Goal: Transaction & Acquisition: Obtain resource

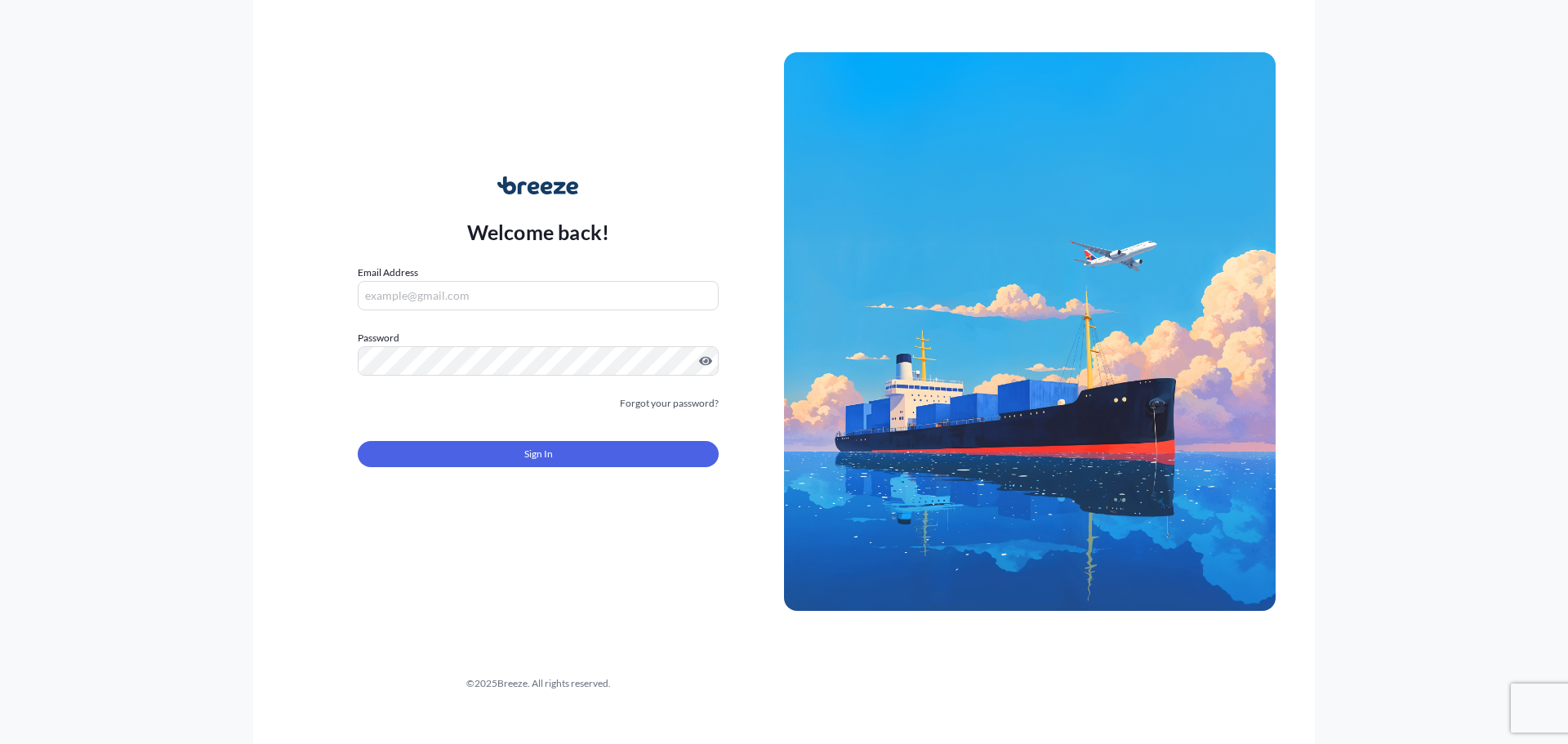
click at [480, 291] on input "Email Address" at bounding box center [538, 295] width 361 height 30
type input "[PERSON_NAME][EMAIL_ADDRESS][DOMAIN_NAME]"
click at [455, 292] on input "Email Address" at bounding box center [538, 295] width 361 height 30
type input "[PERSON_NAME][EMAIL_ADDRESS][DOMAIN_NAME]"
click at [678, 402] on link "Forgot your password?" at bounding box center [669, 403] width 99 height 16
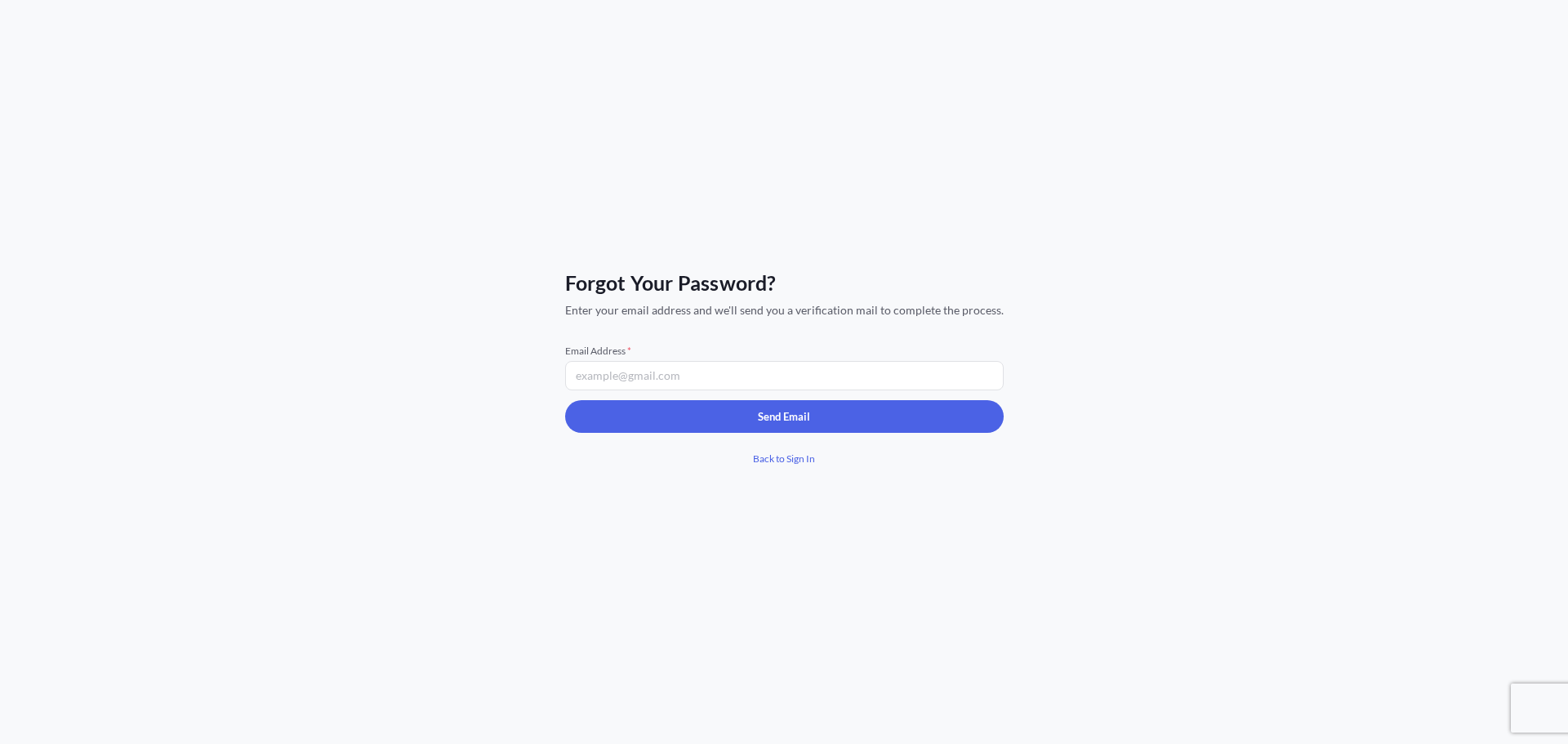
click at [681, 383] on input "Email Address *" at bounding box center [784, 376] width 438 height 30
type input "[PERSON_NAME][EMAIL_ADDRESS][DOMAIN_NAME]"
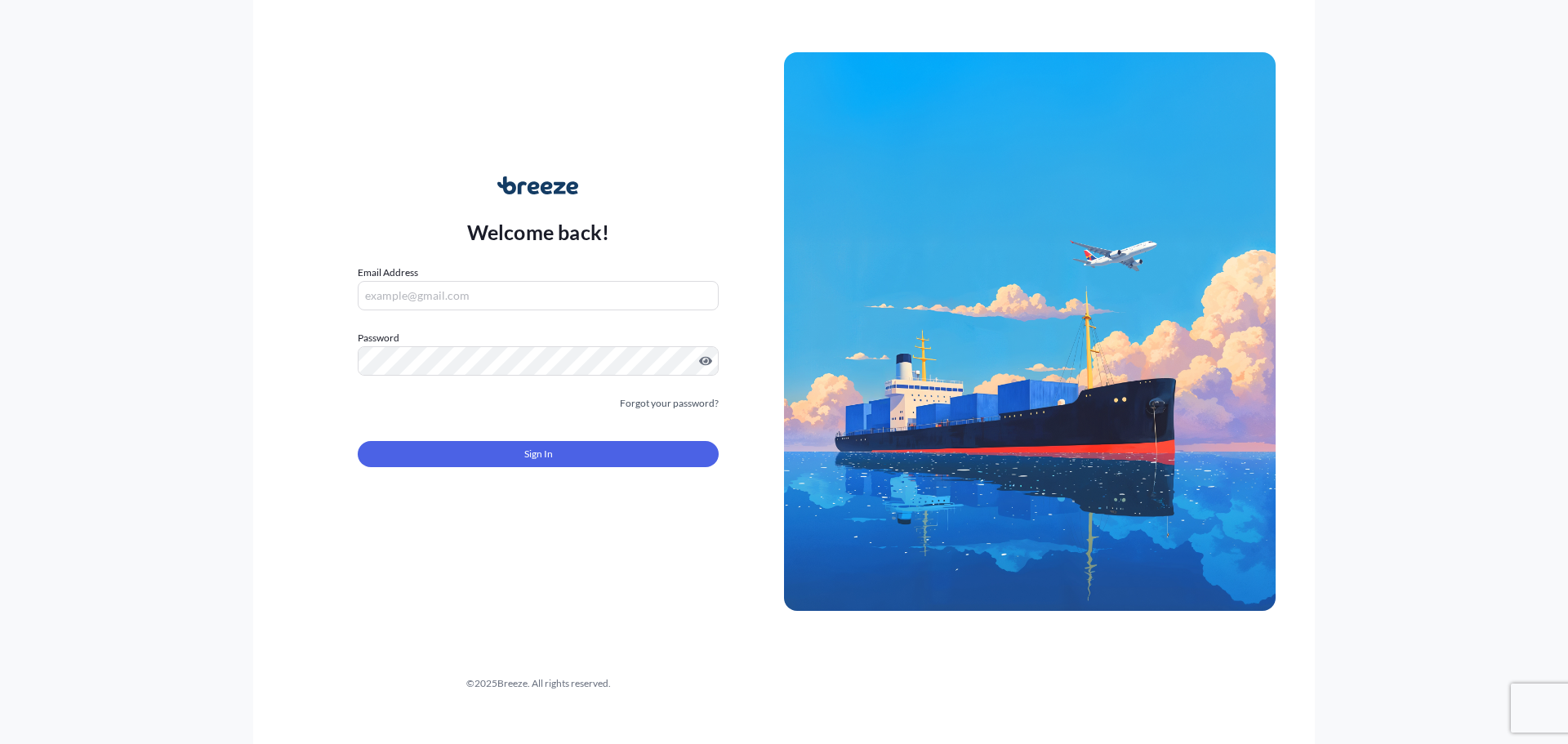
click at [525, 298] on input "Email Address" at bounding box center [538, 295] width 361 height 30
type input "[PERSON_NAME][EMAIL_ADDRESS][DOMAIN_NAME]"
click at [517, 455] on button "Sign In" at bounding box center [538, 454] width 361 height 26
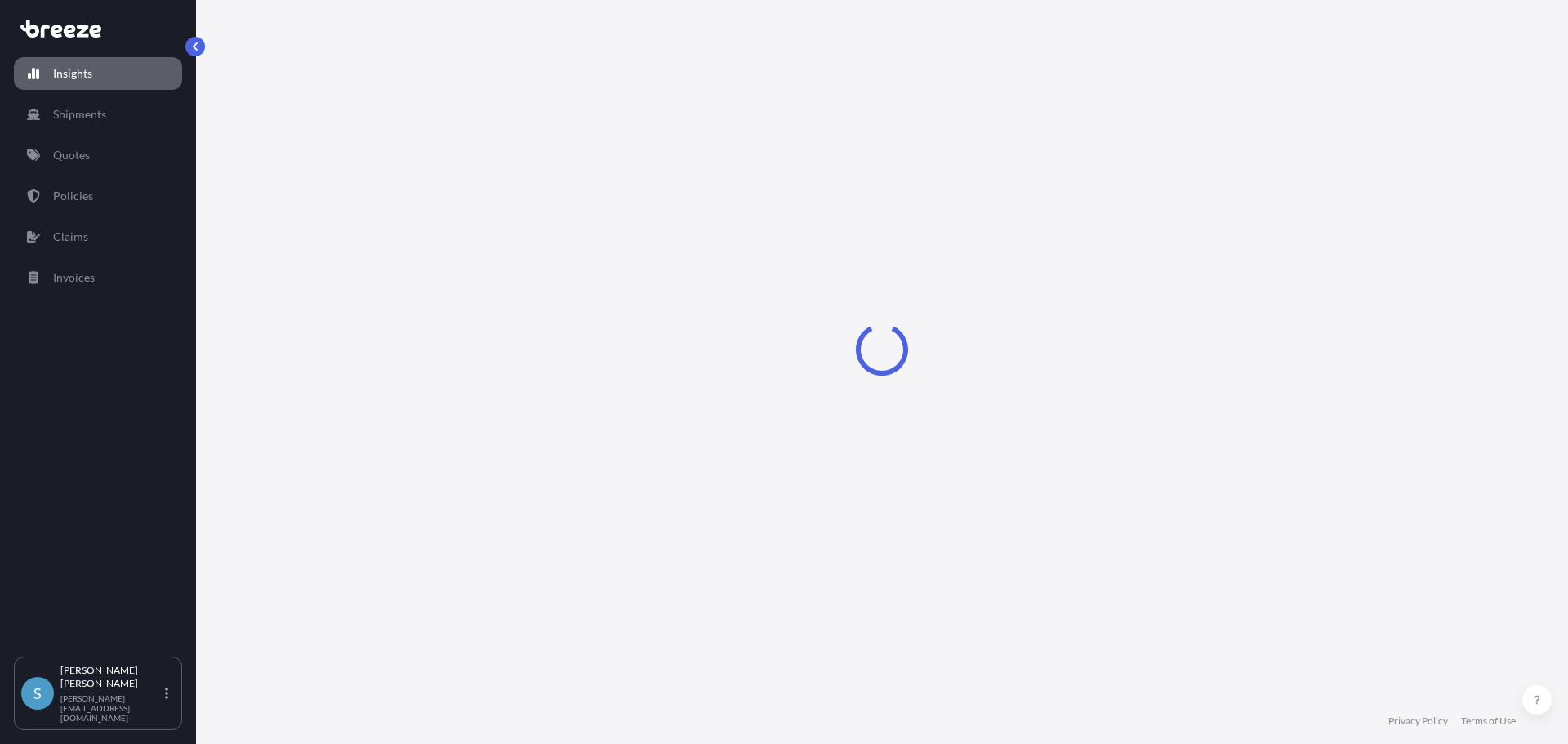
select select "2025"
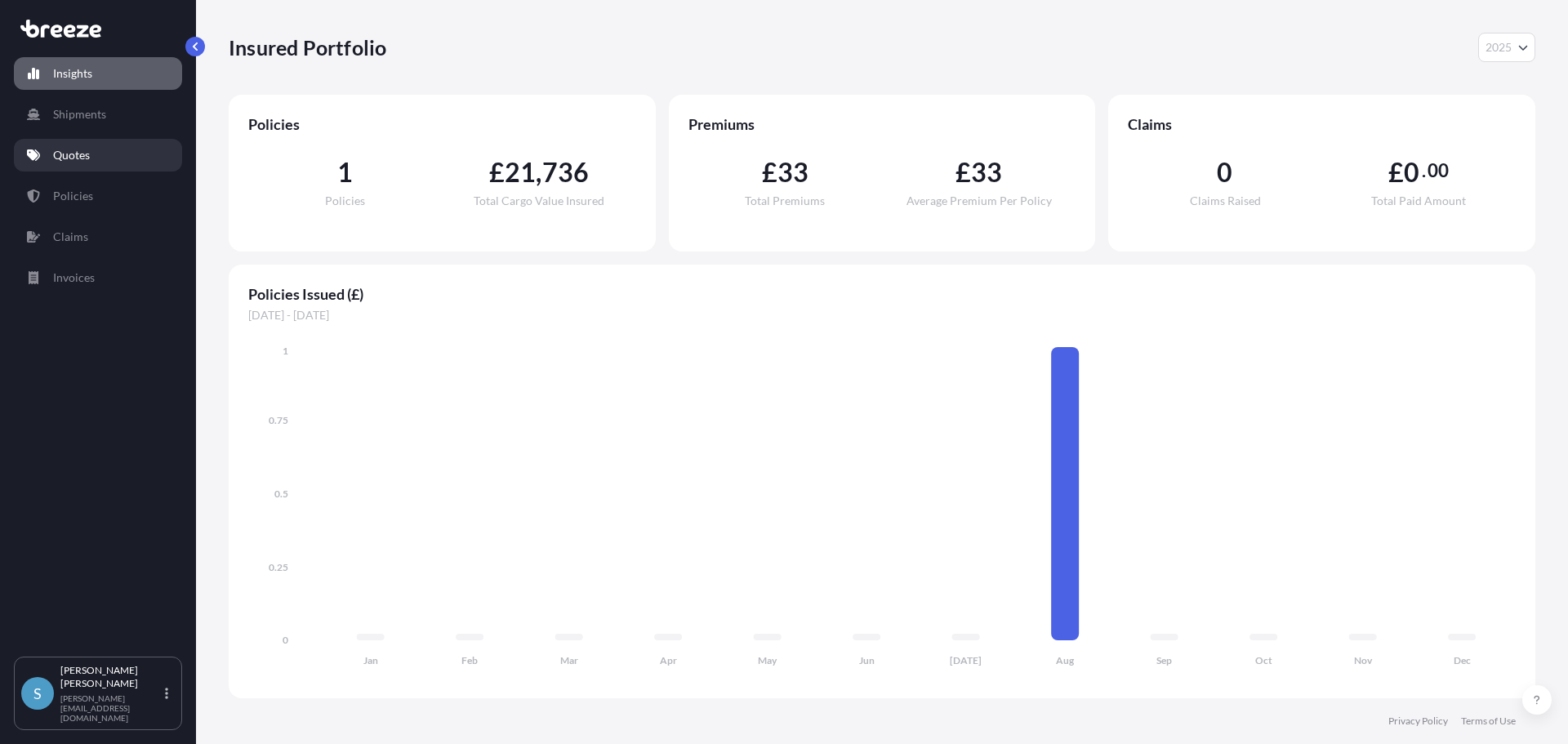
click at [70, 159] on p "Quotes" at bounding box center [71, 154] width 36 height 16
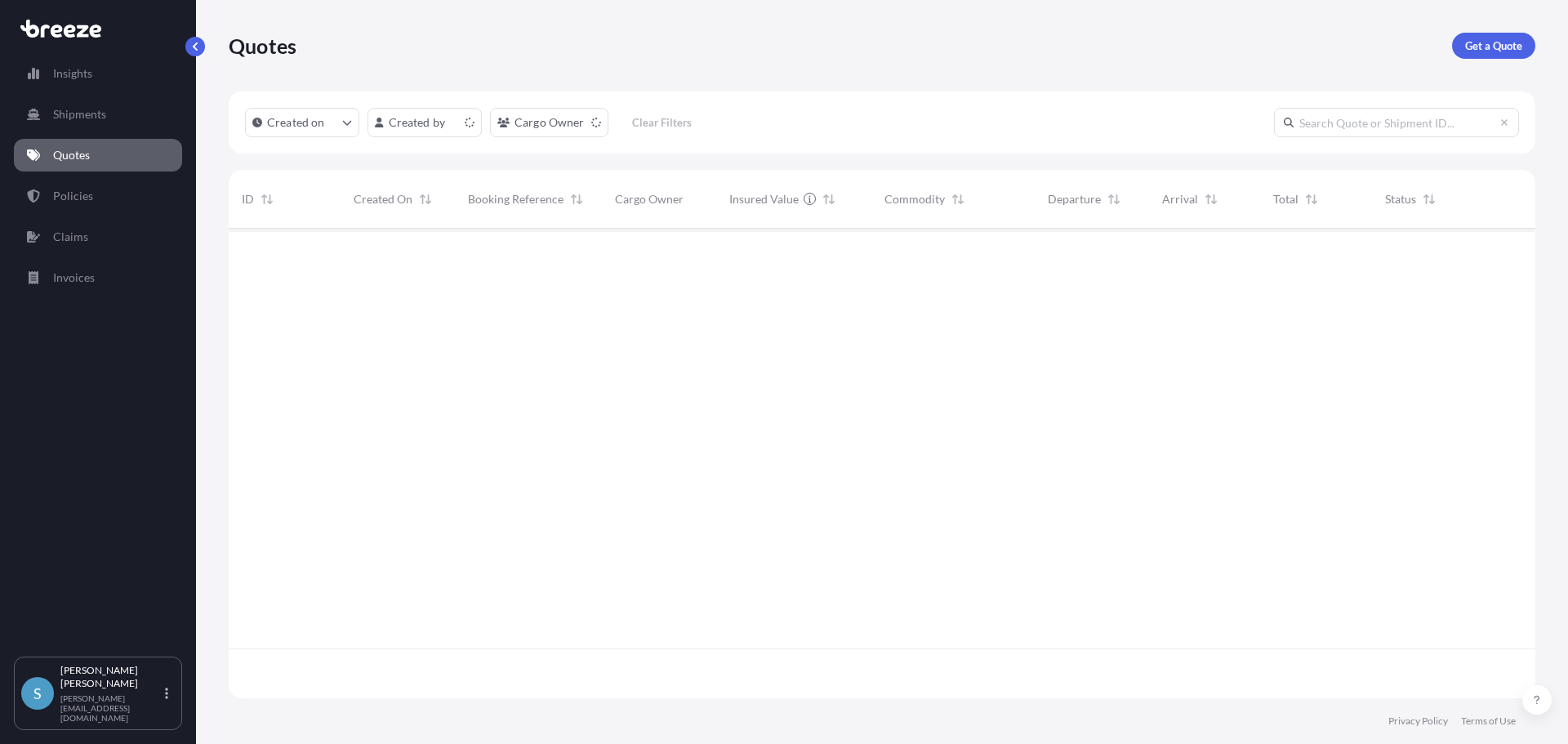
scroll to position [467, 1295]
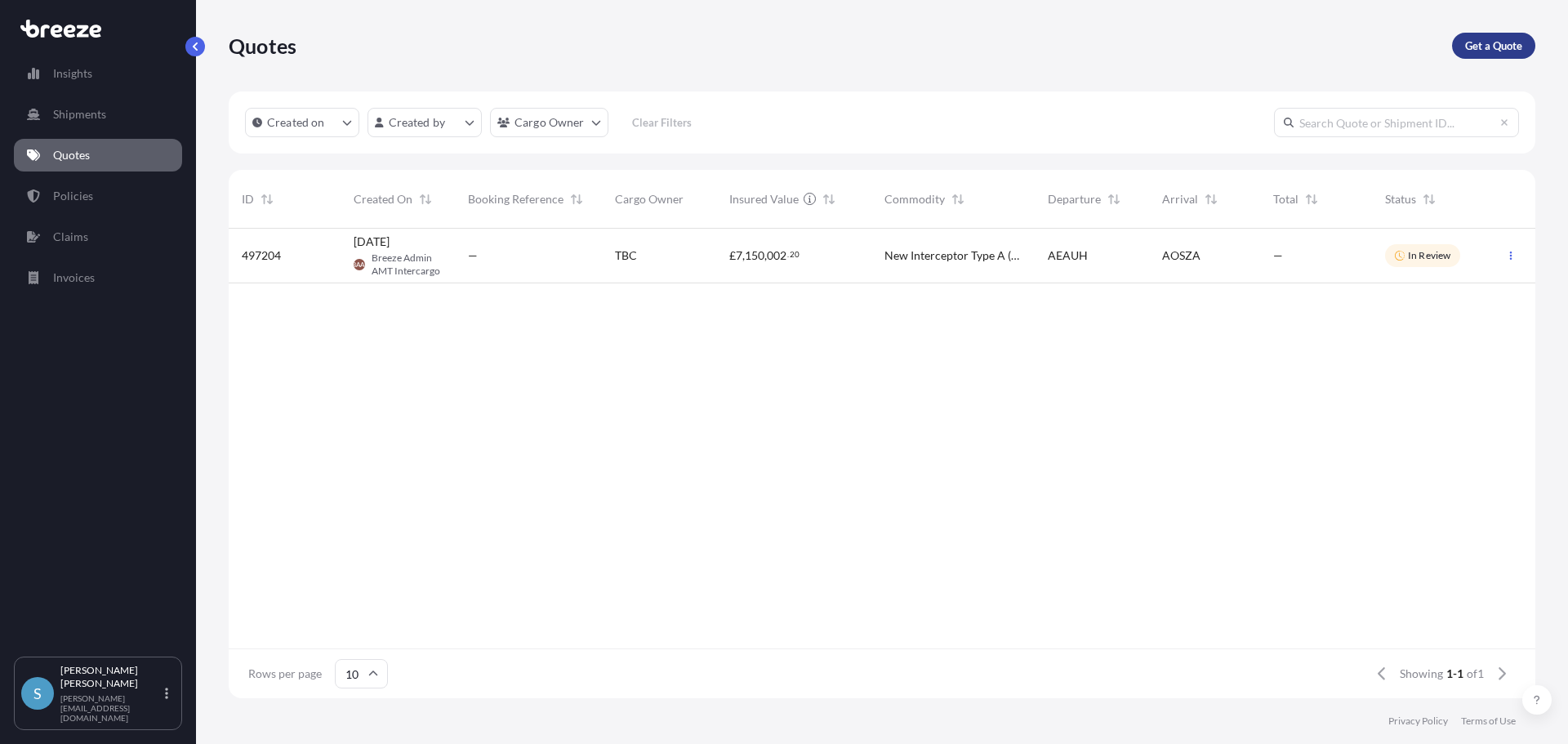
click at [1479, 48] on p "Get a Quote" at bounding box center [1493, 45] width 57 height 16
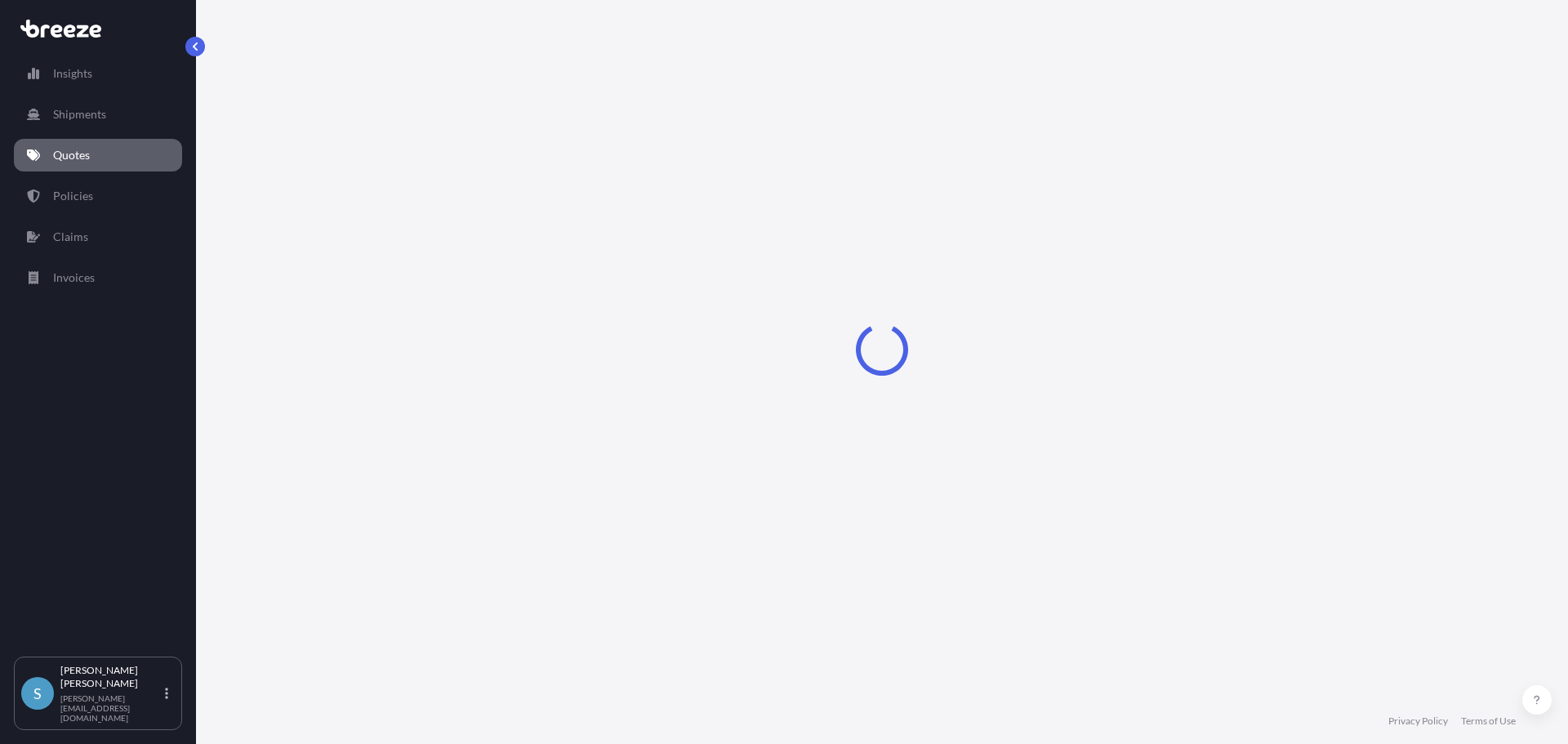
select select "Sea"
select select "1"
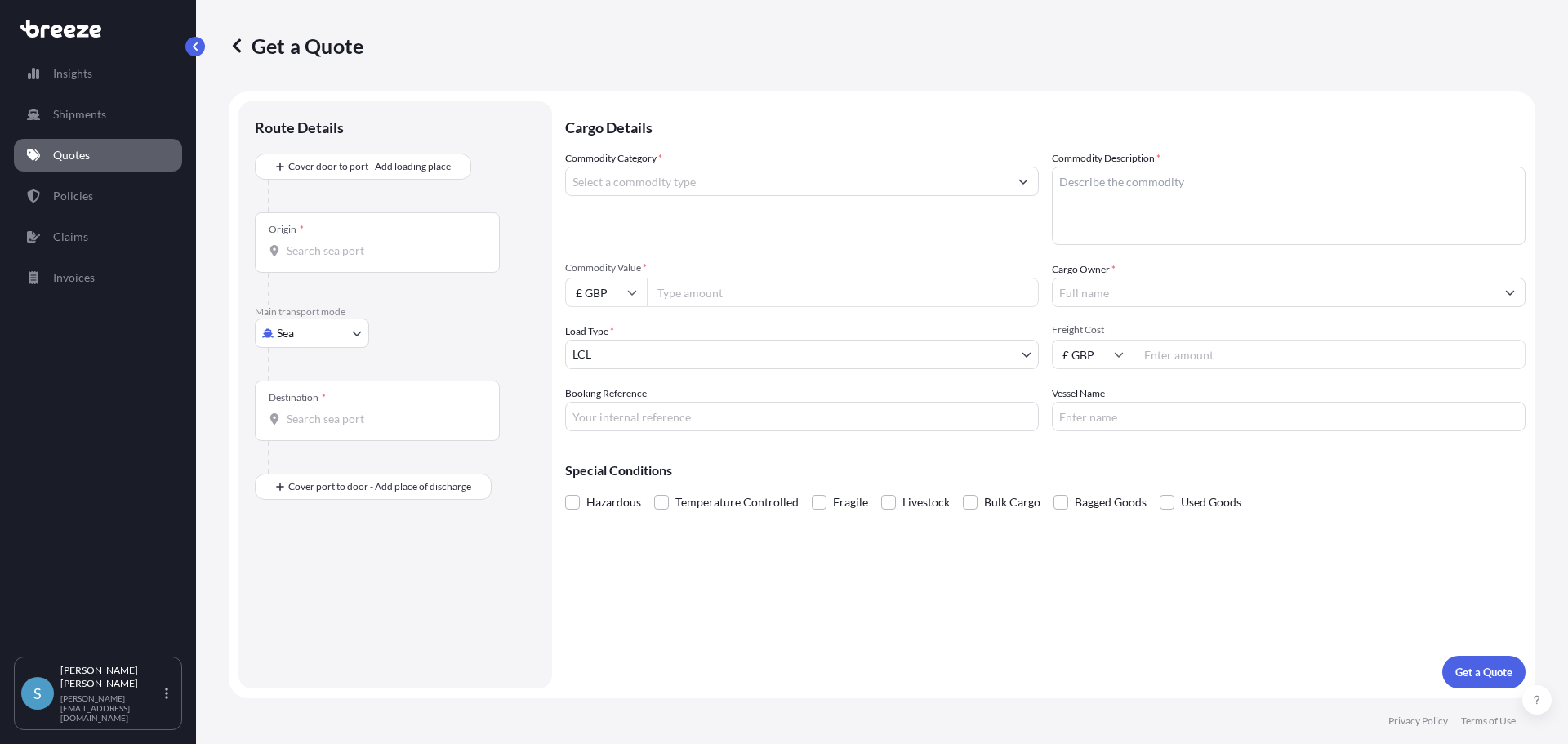
click at [648, 186] on input "Commodity Category *" at bounding box center [787, 181] width 443 height 30
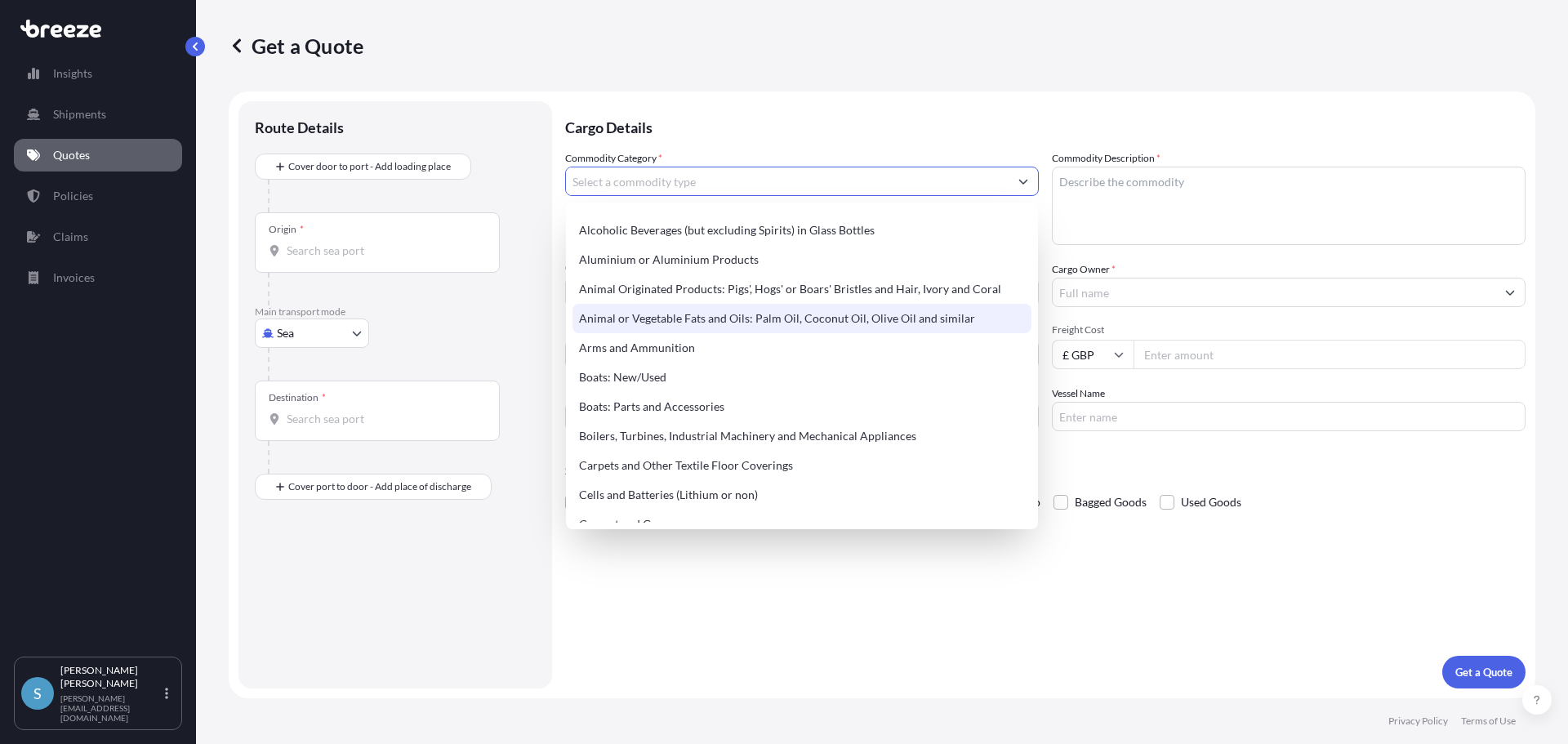
scroll to position [164, 0]
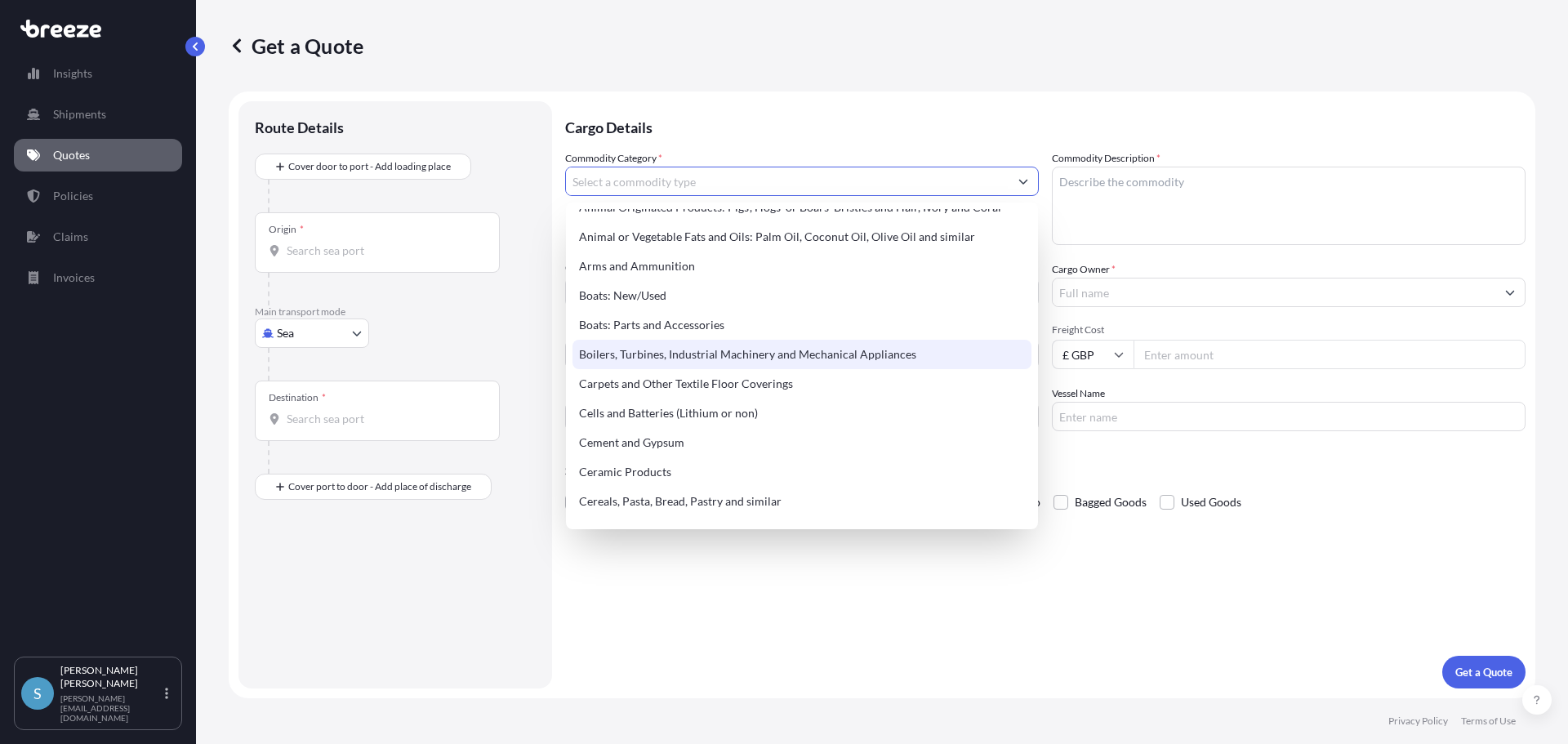
click at [798, 352] on div "Boilers, Turbines, Industrial Machinery and Mechanical Appliances" at bounding box center [801, 355] width 459 height 30
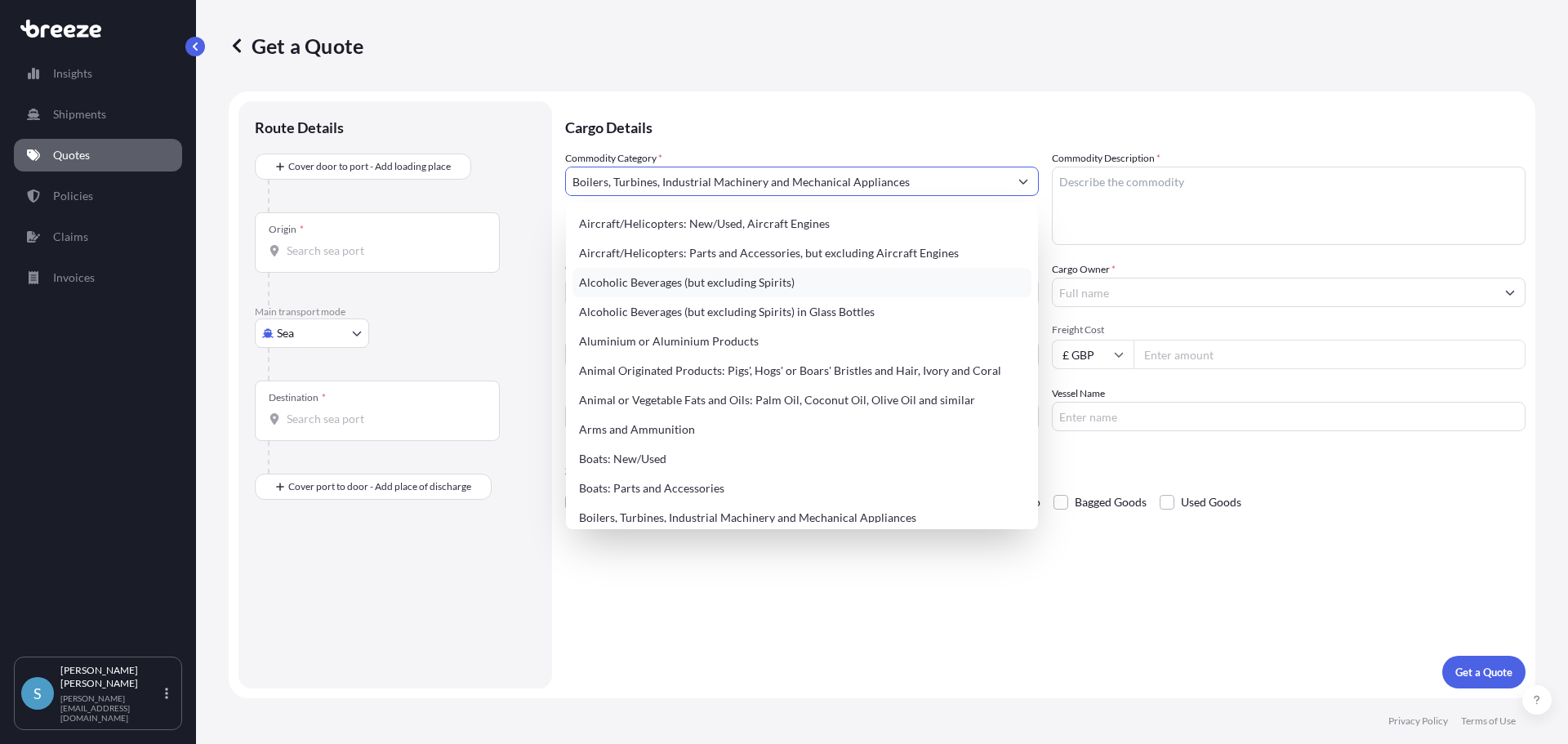
type input "Alcoholic Beverages (but excluding Spirits)"
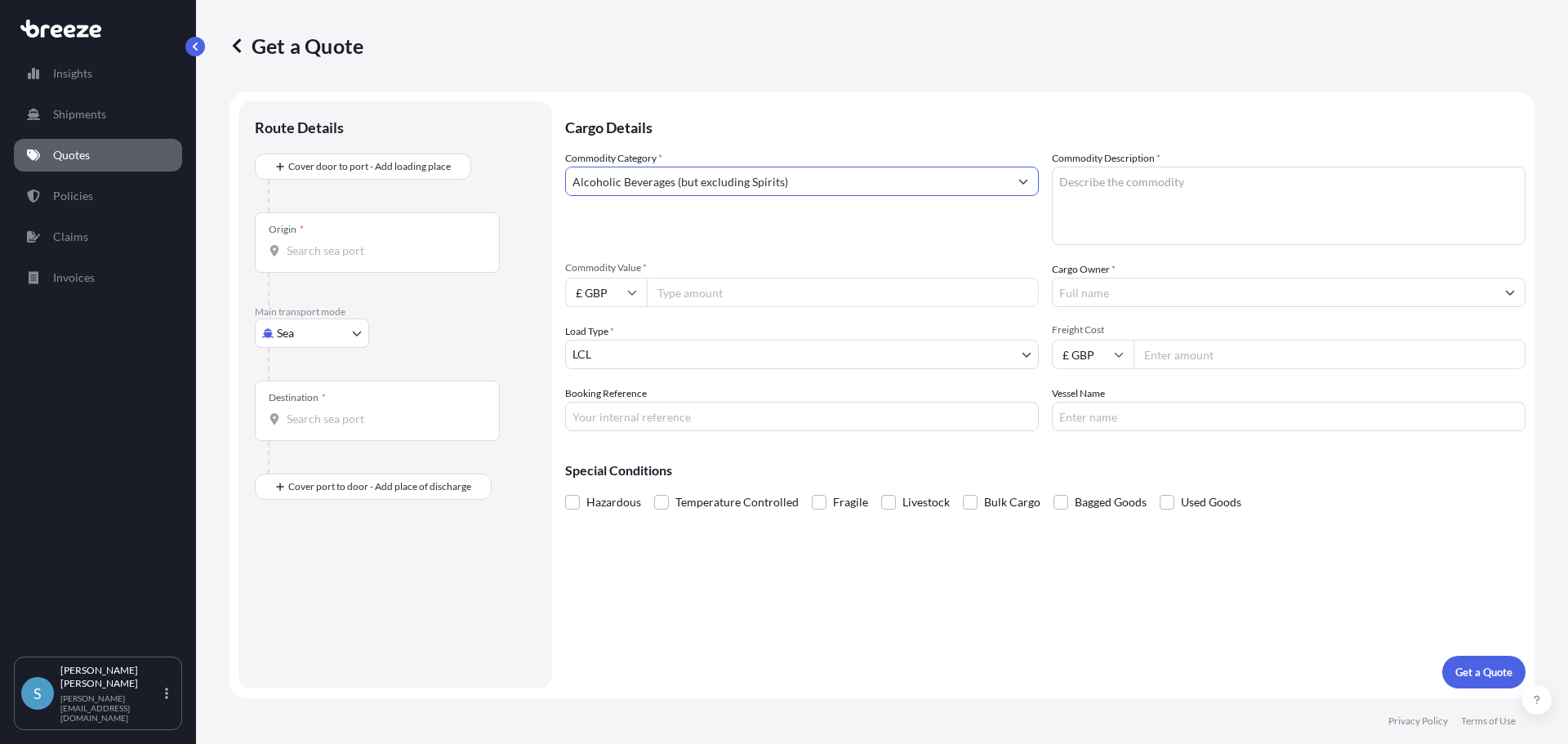
click at [630, 291] on icon at bounding box center [633, 293] width 10 height 10
click at [610, 405] on div "$ USD" at bounding box center [605, 406] width 69 height 31
type input "$ USD"
click at [712, 294] on input "Commodity Value *" at bounding box center [843, 292] width 392 height 30
type input "95300"
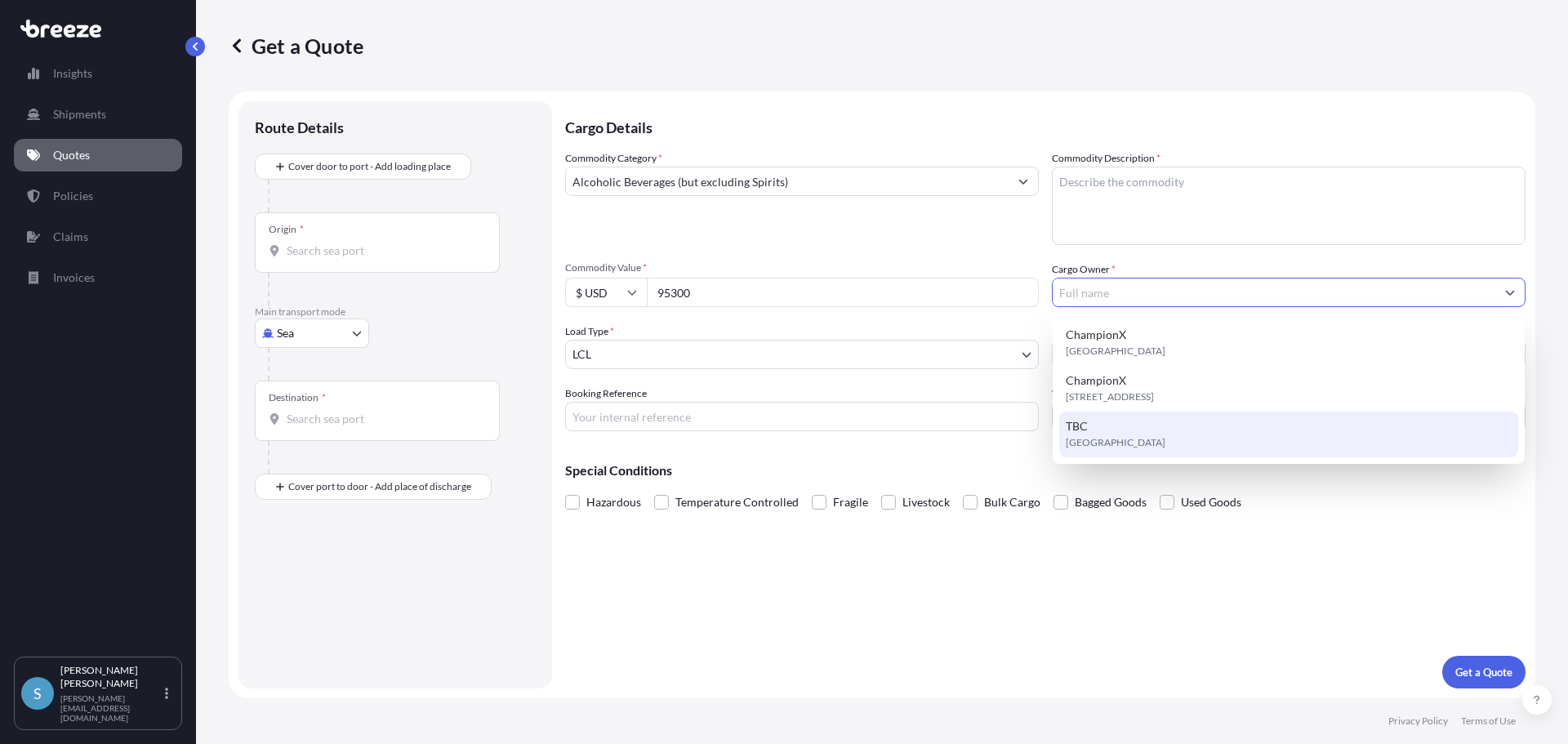
click at [1096, 432] on div "TBC United Kingdom" at bounding box center [1288, 434] width 459 height 46
type input "TBC"
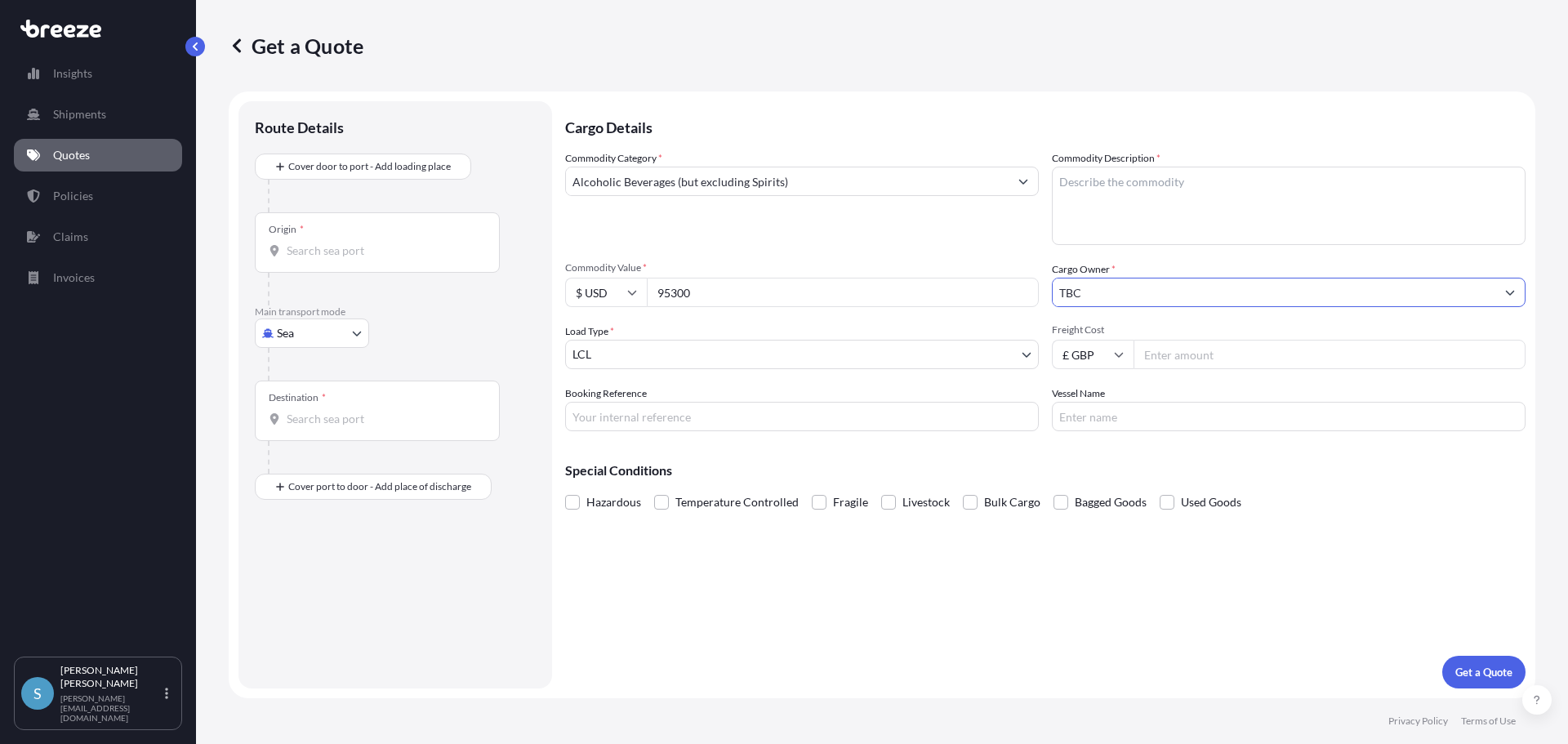
click at [666, 346] on body "3 options available. Insights Shipments Quotes Policies Claims Invoices S Simon…" at bounding box center [784, 372] width 1568 height 744
click at [360, 337] on body "Insights Shipments Quotes Policies Claims Invoices S Simon McKenzie s.mckenzie@…" at bounding box center [784, 372] width 1568 height 744
click at [291, 379] on span "Sea" at bounding box center [294, 375] width 17 height 16
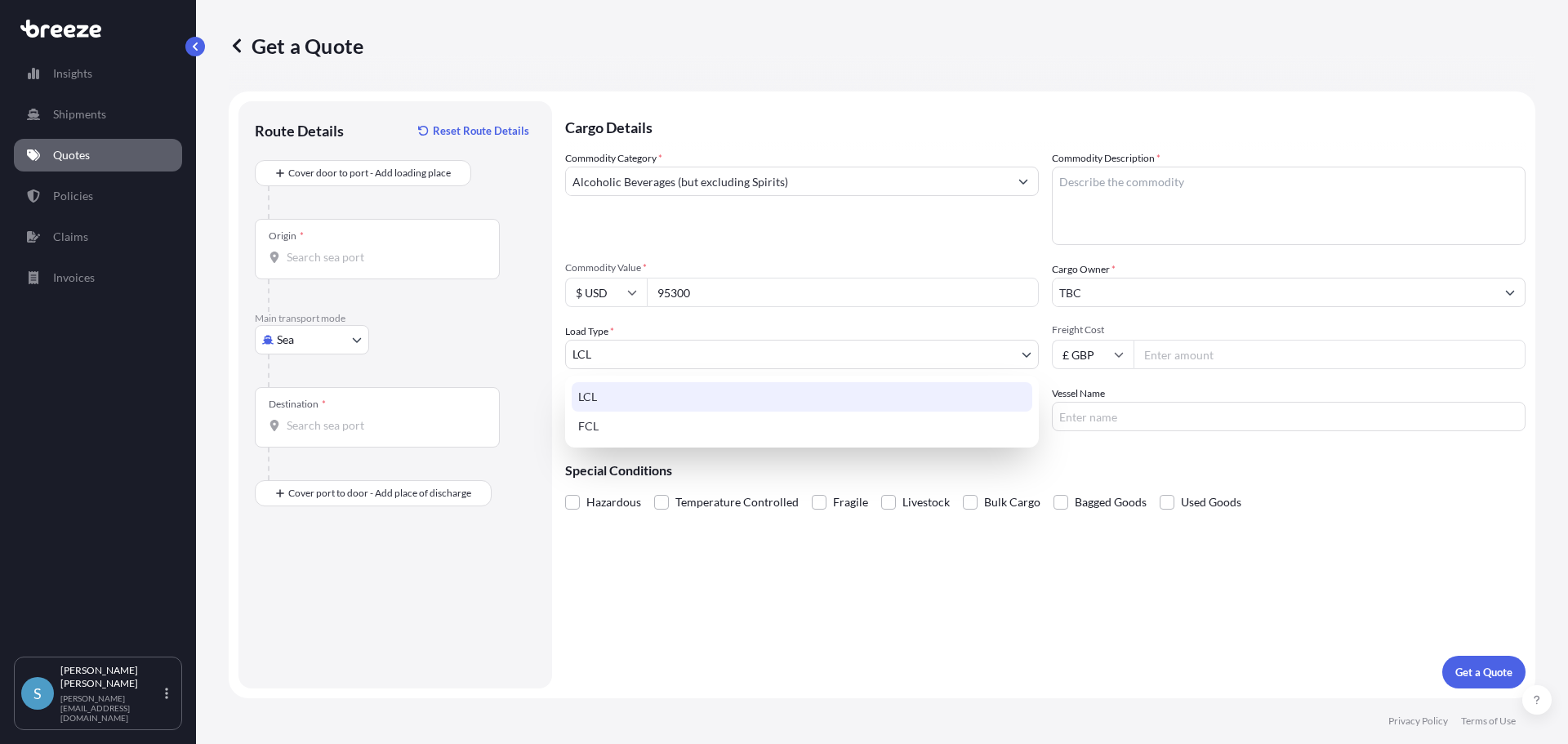
click at [684, 347] on body "Insights Shipments Quotes Policies Claims Invoices S Simon McKenzie s.mckenzie@…" at bounding box center [784, 372] width 1568 height 744
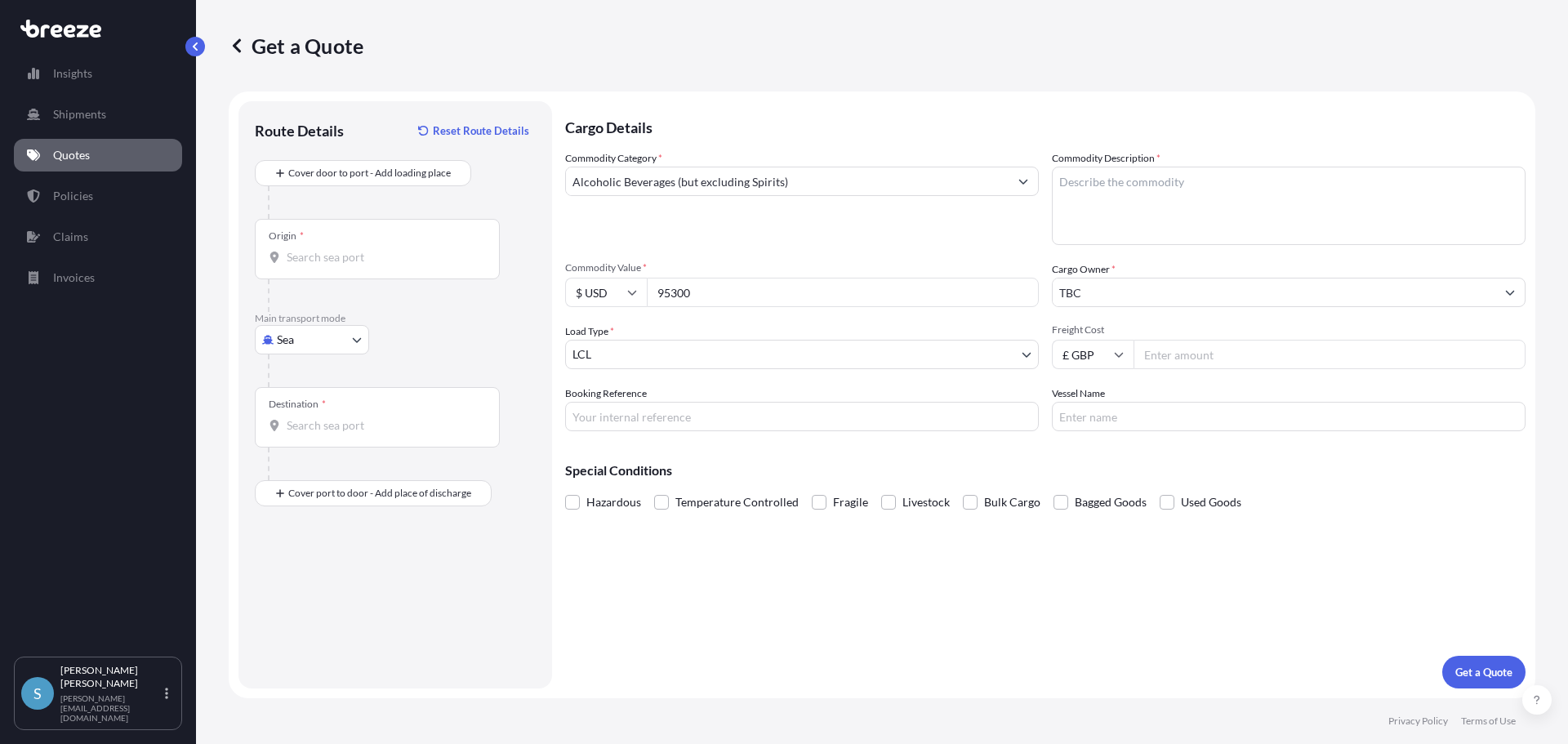
drag, startPoint x: 712, startPoint y: 292, endPoint x: 628, endPoint y: 299, distance: 84.3
click at [628, 299] on div "$ USD 95300" at bounding box center [801, 292] width 474 height 30
type input "82340"
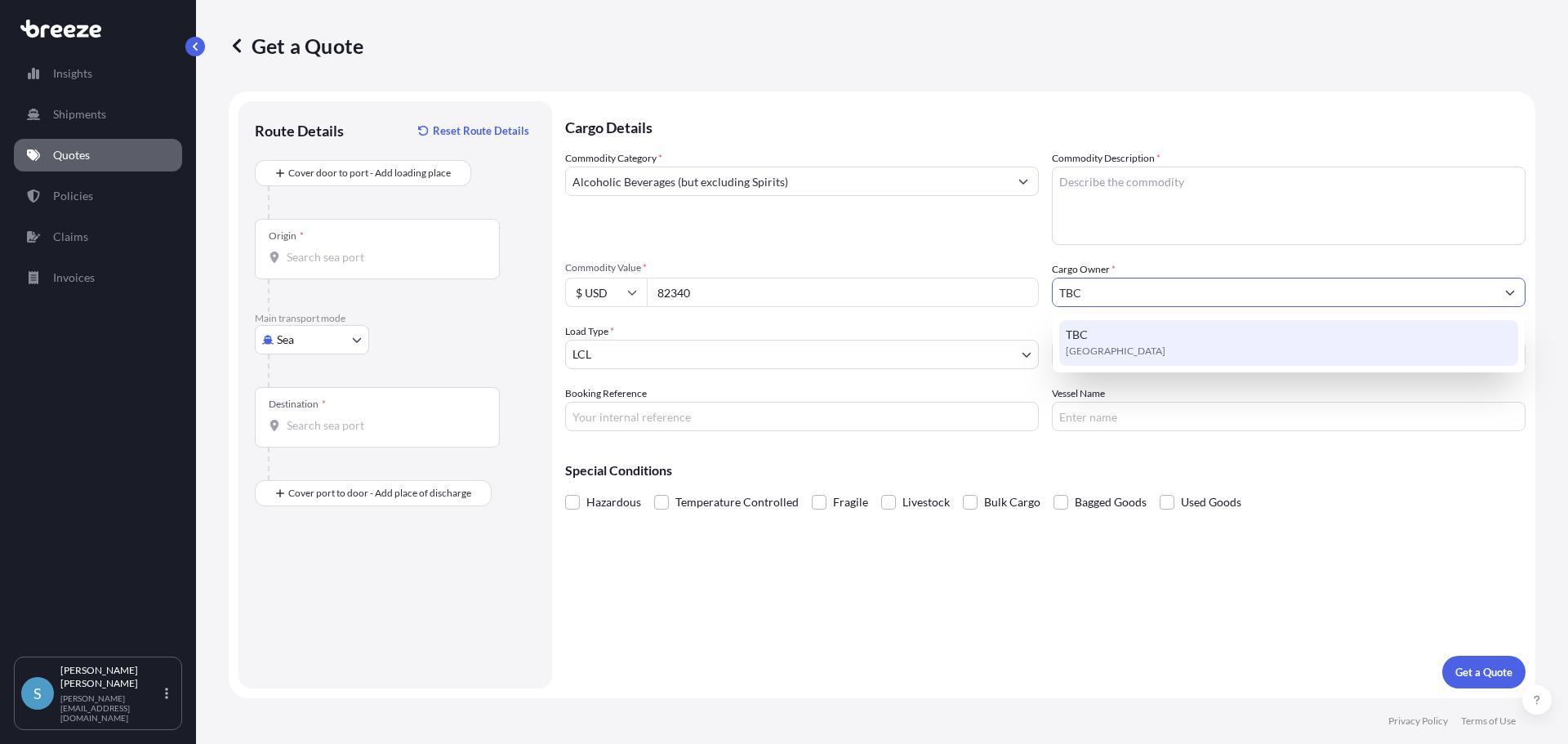
click at [1145, 294] on input "TBC" at bounding box center [1274, 292] width 443 height 30
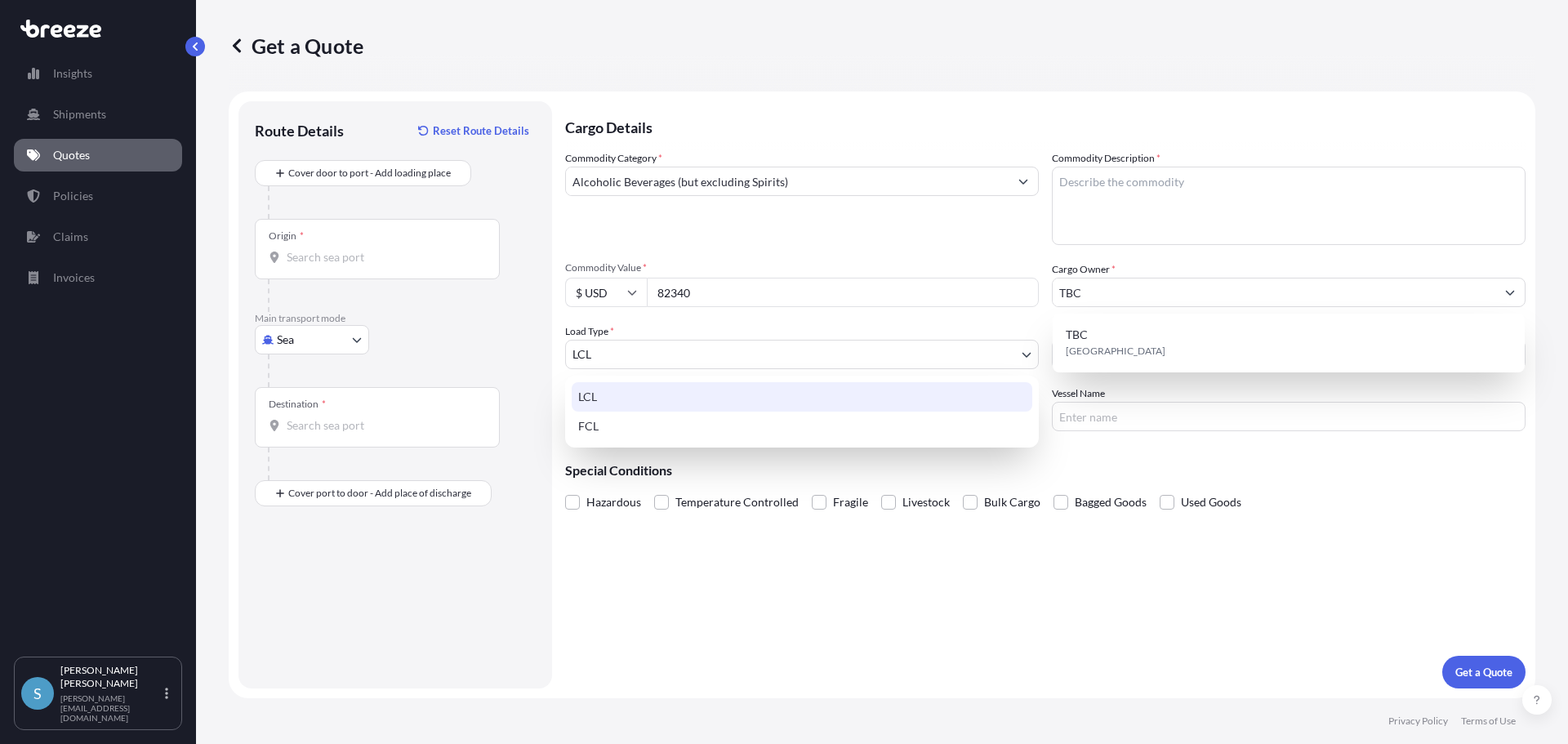
click at [938, 344] on body "1 option available. Insights Shipments Quotes Policies Claims Invoices S Simon …" at bounding box center [784, 372] width 1568 height 744
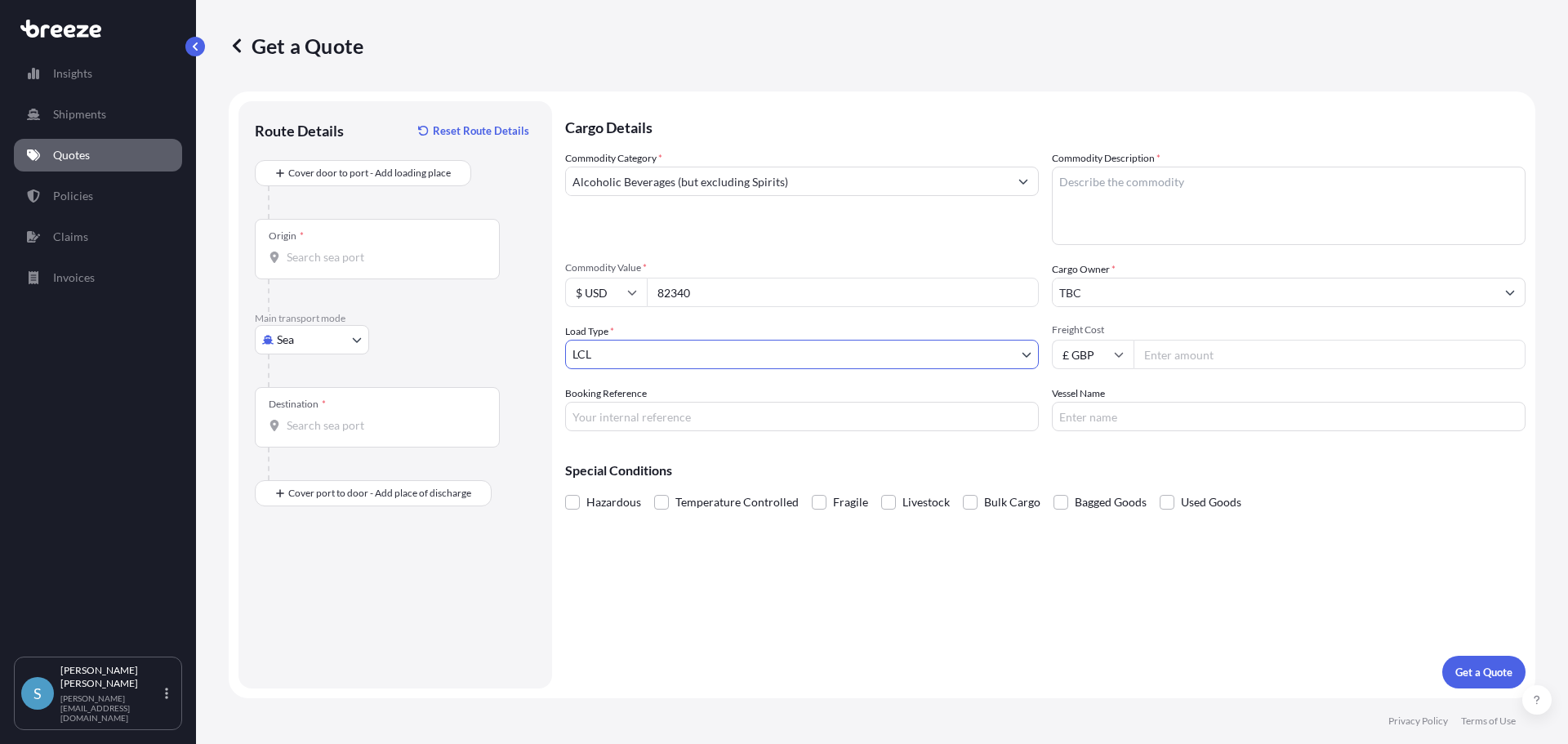
click at [1214, 353] on input "Freight Cost" at bounding box center [1330, 355] width 392 height 30
type input "3175"
click at [721, 418] on input "Booking Reference" at bounding box center [801, 417] width 474 height 30
type input "IQ76416"
click at [1195, 420] on input "Vessel Name" at bounding box center [1289, 417] width 474 height 30
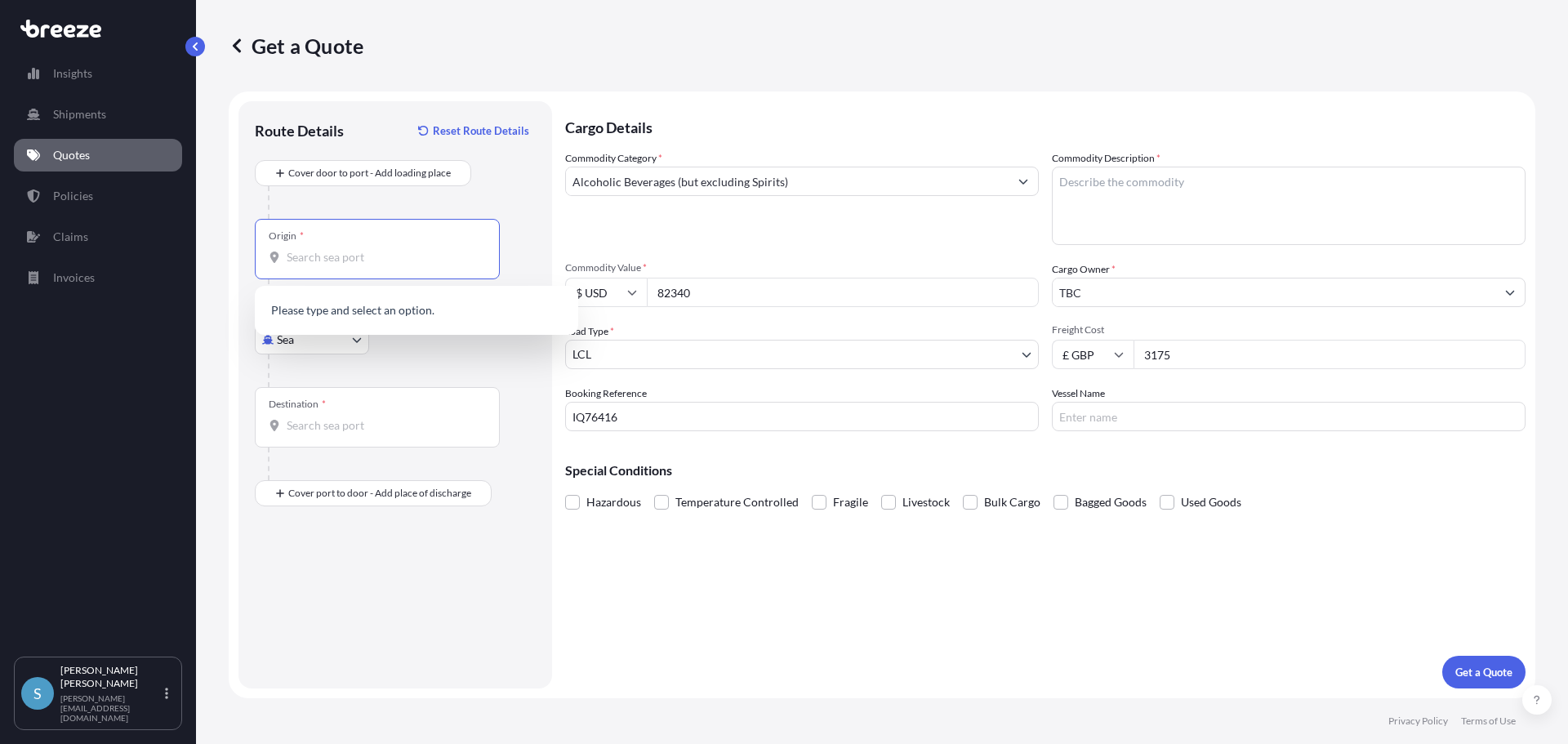
click at [329, 259] on input "Origin *" at bounding box center [382, 257] width 193 height 16
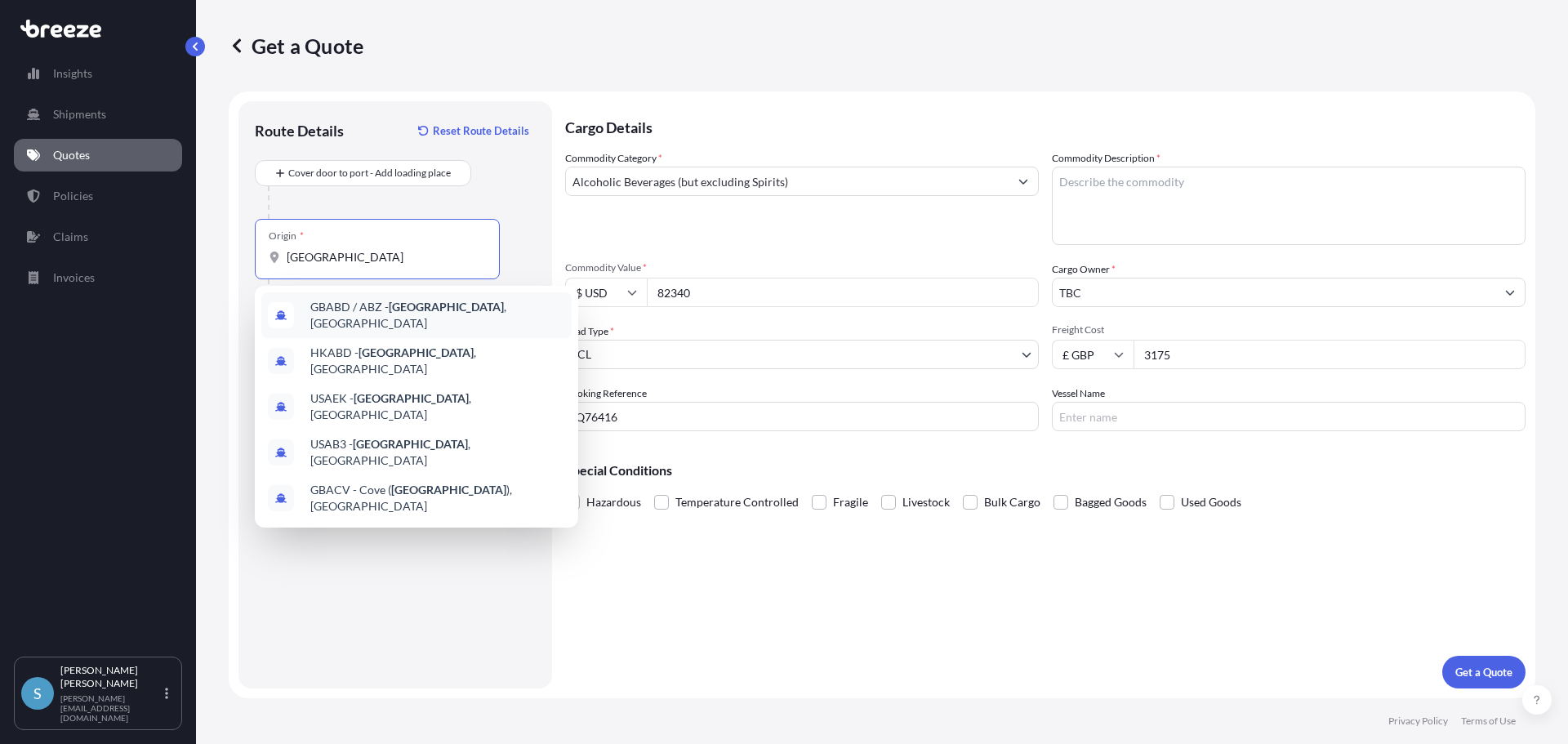
click at [455, 314] on span "GBABD / ABZ - Aberdeen , United Kingdom" at bounding box center [438, 316] width 254 height 33
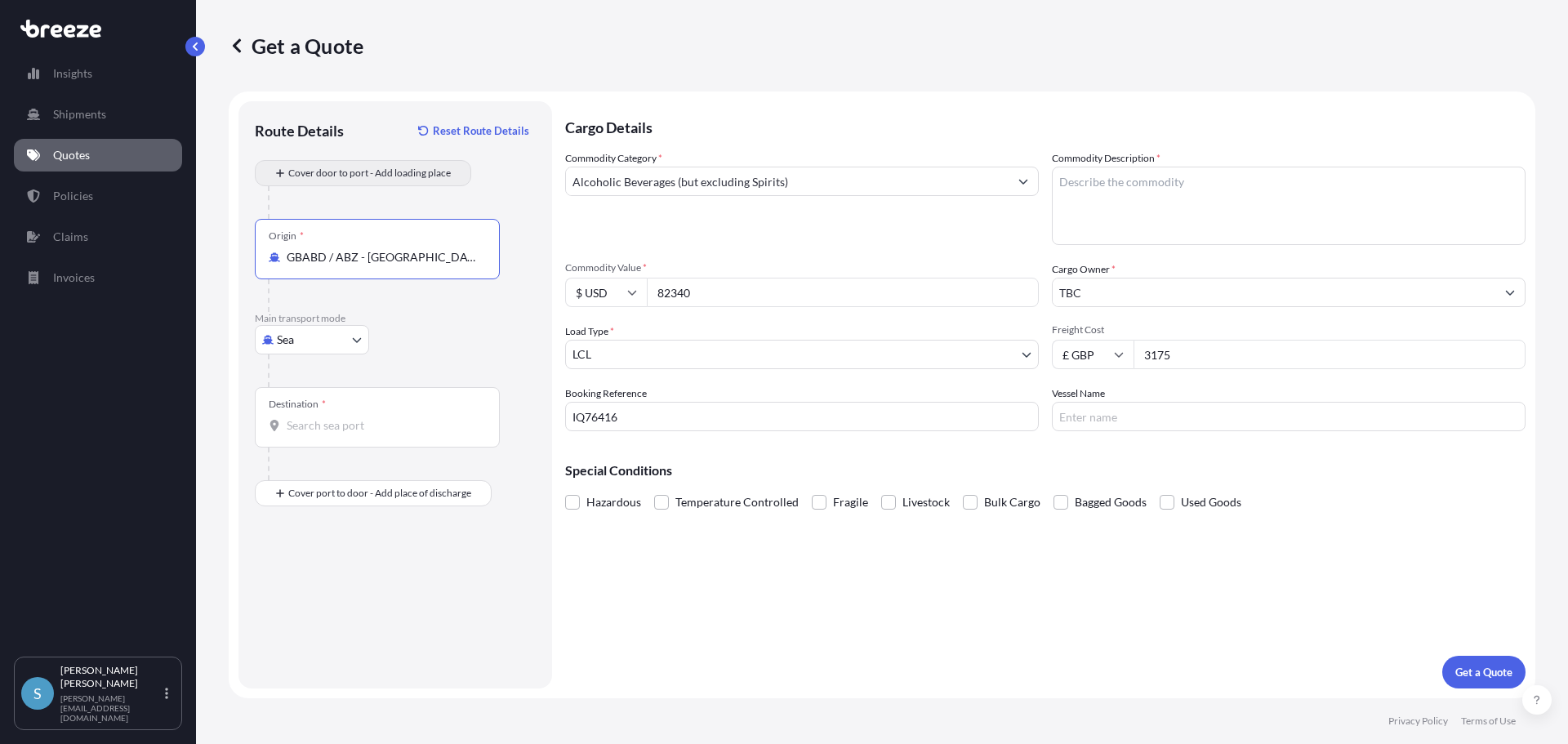
type input "GBABD / ABZ - Aberdeen, United Kingdom"
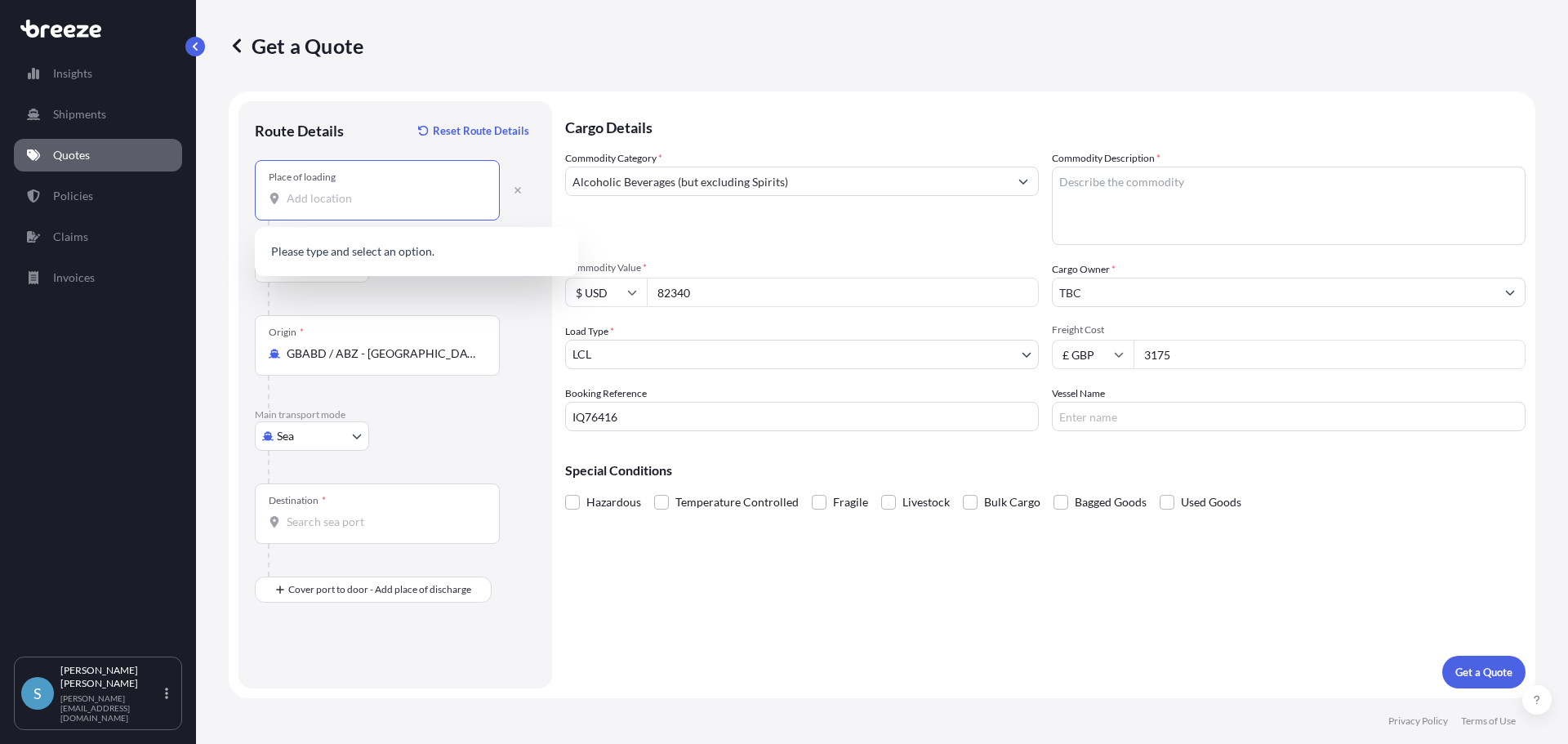
click at [320, 201] on input "Place of loading" at bounding box center [382, 198] width 193 height 16
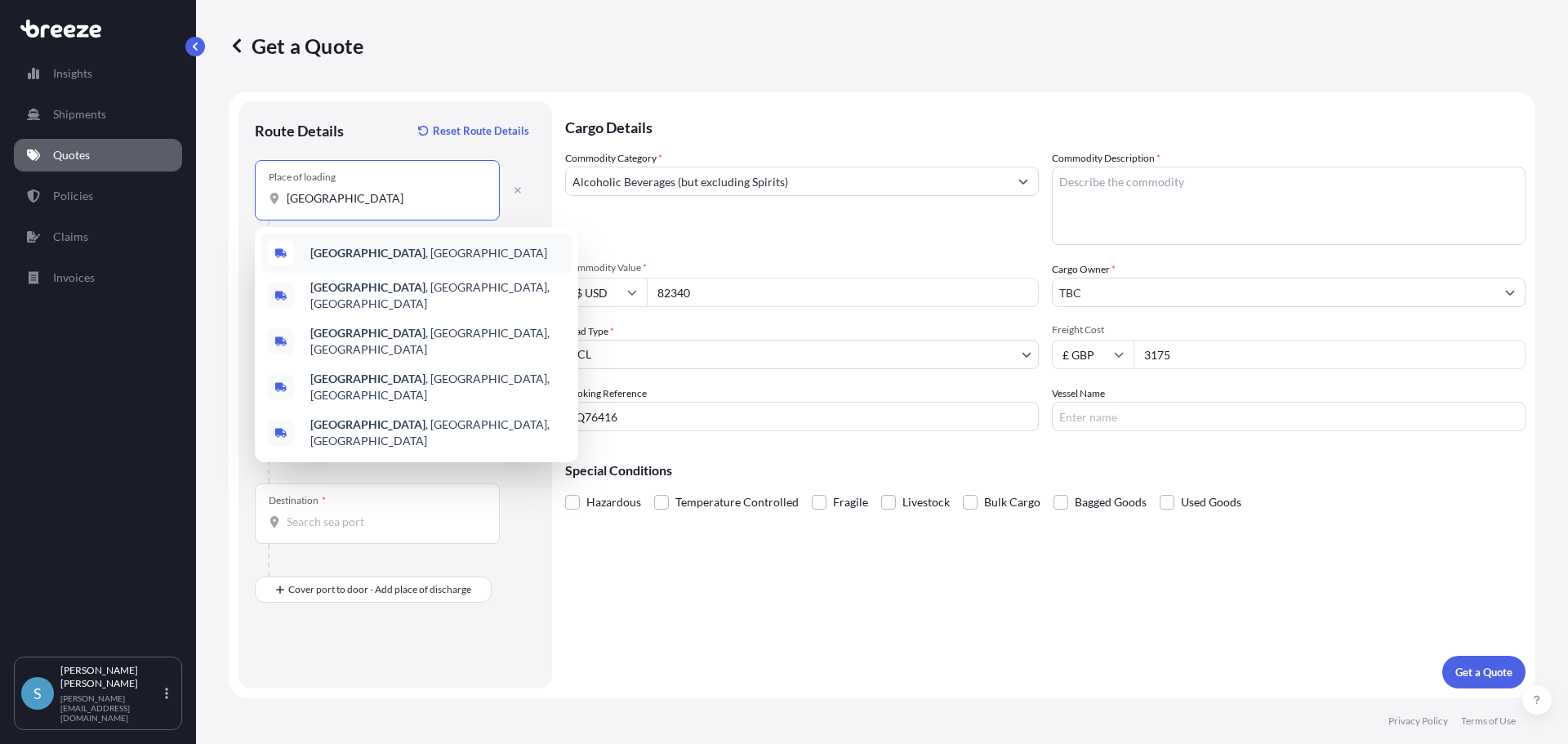
click at [351, 253] on b "Aberdeen" at bounding box center [368, 253] width 115 height 14
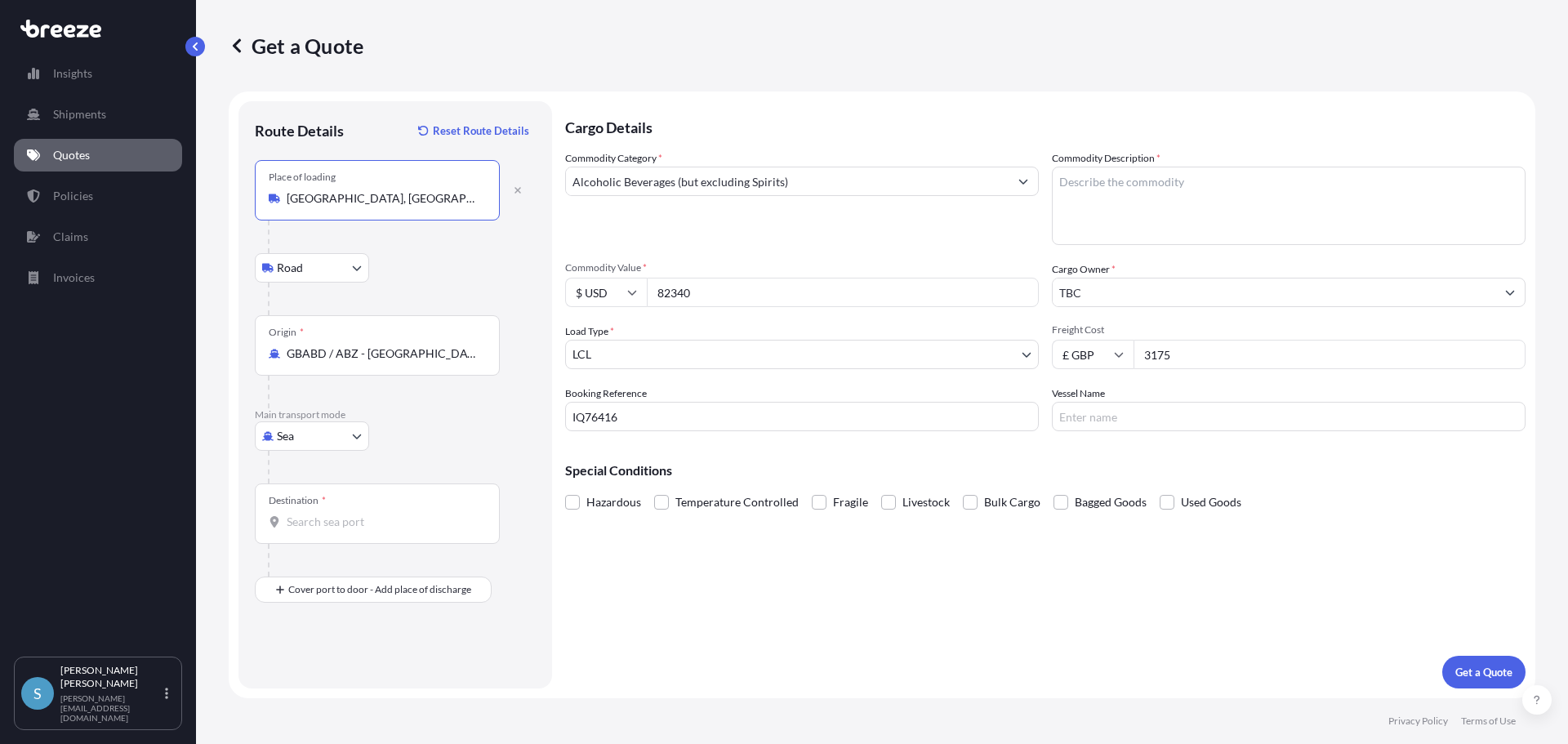
type input "Aberdeen, UK"
click at [334, 522] on input "Destination *" at bounding box center [382, 522] width 193 height 16
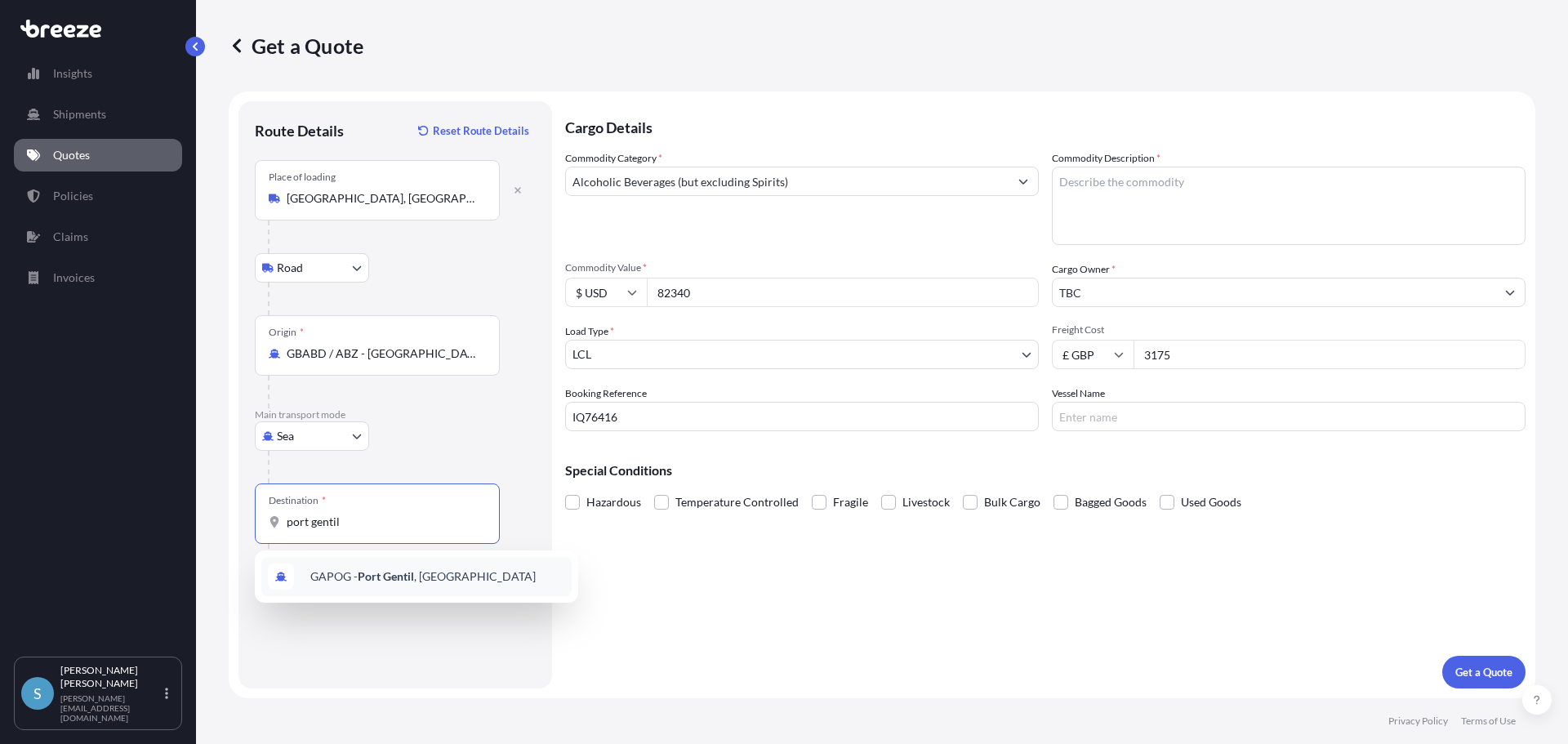
click at [343, 580] on span "GAPOG - Port Gentil , Gabon" at bounding box center [423, 576] width 226 height 16
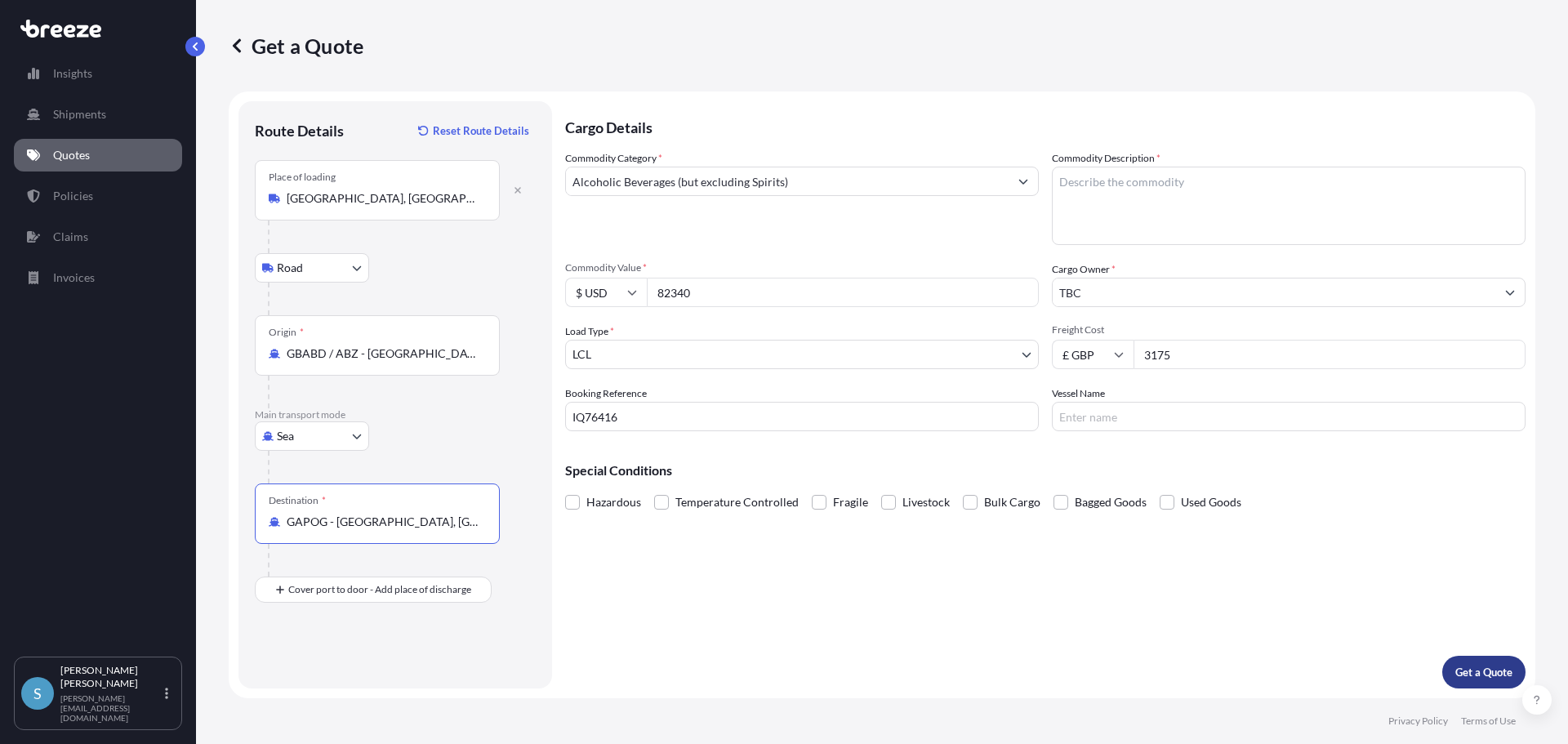
type input "GAPOG - Port Gentil, Gabon"
click at [1475, 666] on p "Get a Quote" at bounding box center [1483, 672] width 57 height 16
click at [1137, 189] on textarea "Commodity Description *" at bounding box center [1289, 205] width 474 height 78
type textarea "Oiflield Machinery"
click at [1472, 663] on button "Get a Quote" at bounding box center [1484, 672] width 83 height 33
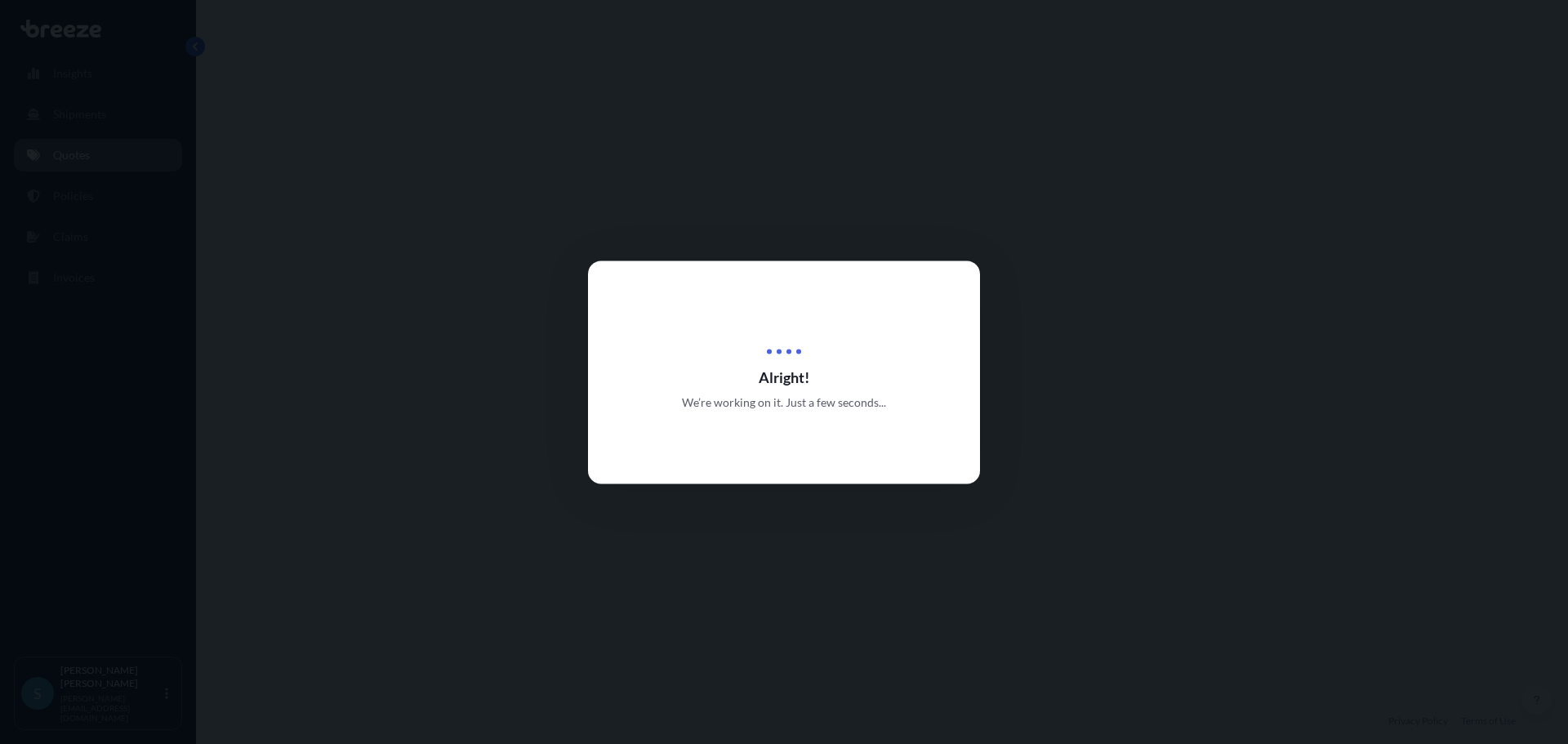
select select "Road"
select select "Sea"
select select "1"
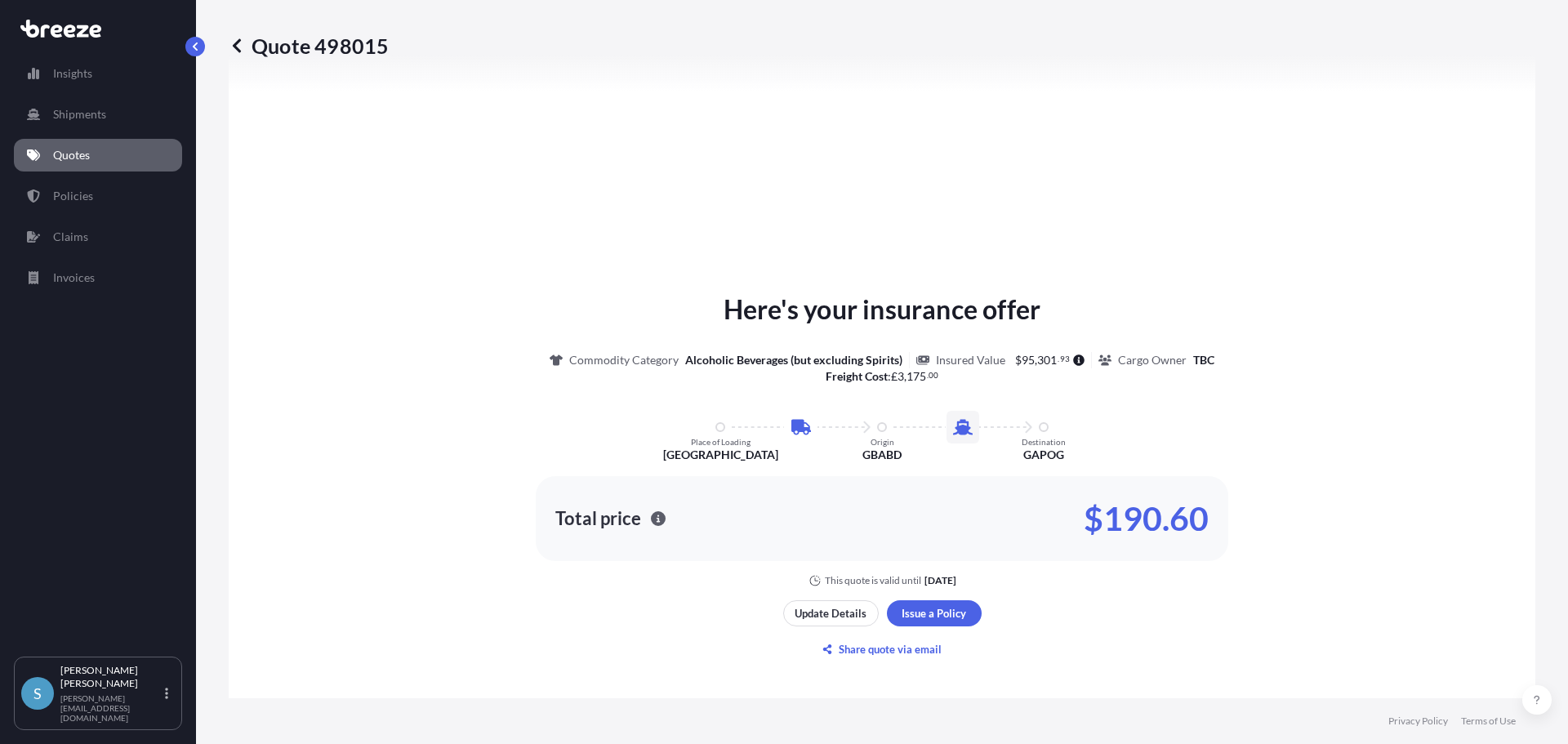
scroll to position [639, 0]
click at [906, 650] on p "Share quote via email" at bounding box center [890, 647] width 103 height 16
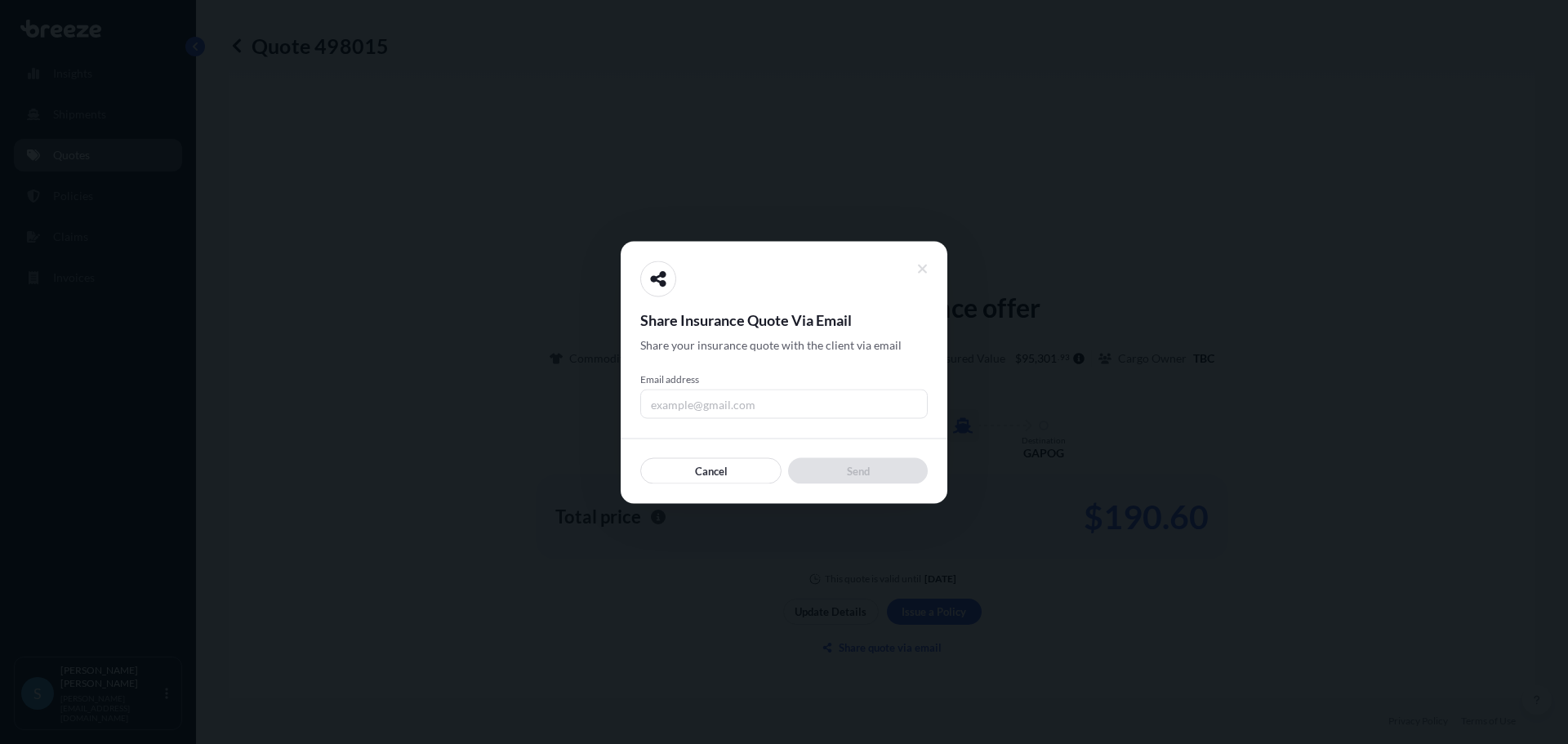
click at [711, 406] on input "Email address" at bounding box center [784, 403] width 287 height 30
type input "[PERSON_NAME][EMAIL_ADDRESS][DOMAIN_NAME]"
